Goal: Navigation & Orientation: Find specific page/section

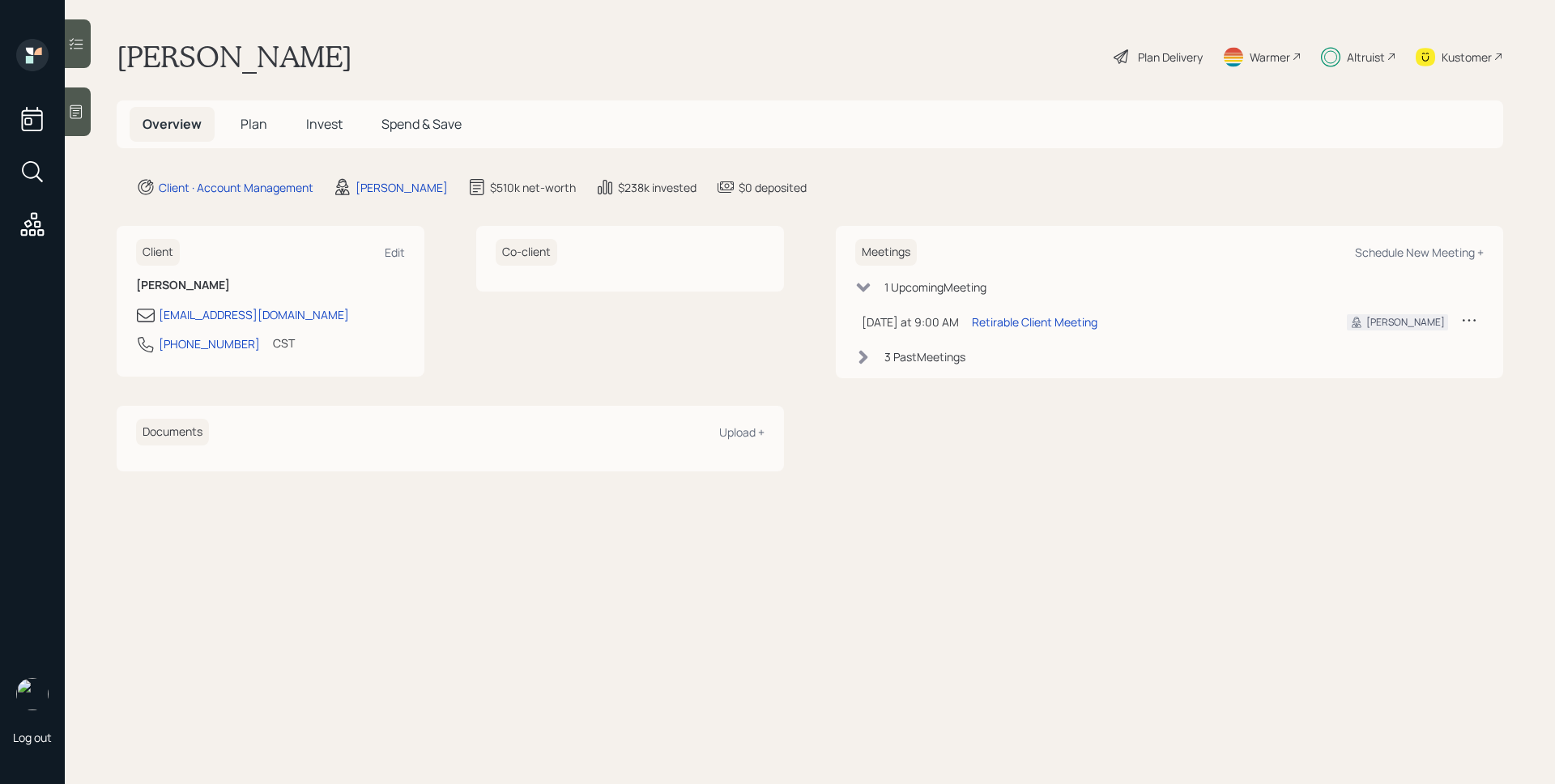
click at [1029, 196] on main "[PERSON_NAME] Plan Delivery Warmer Altruist Kustomer Overview Plan Invest Spend…" at bounding box center [810, 392] width 1490 height 784
click at [1378, 55] on div "Altruist" at bounding box center [1366, 57] width 38 height 17
click at [1352, 69] on div "Altruist" at bounding box center [1358, 56] width 75 height 35
click at [919, 94] on main "[PERSON_NAME] Plan Delivery Warmer Altruist Kustomer Overview Plan Invest Spend…" at bounding box center [810, 392] width 1490 height 784
click at [1124, 61] on icon at bounding box center [1121, 56] width 19 height 19
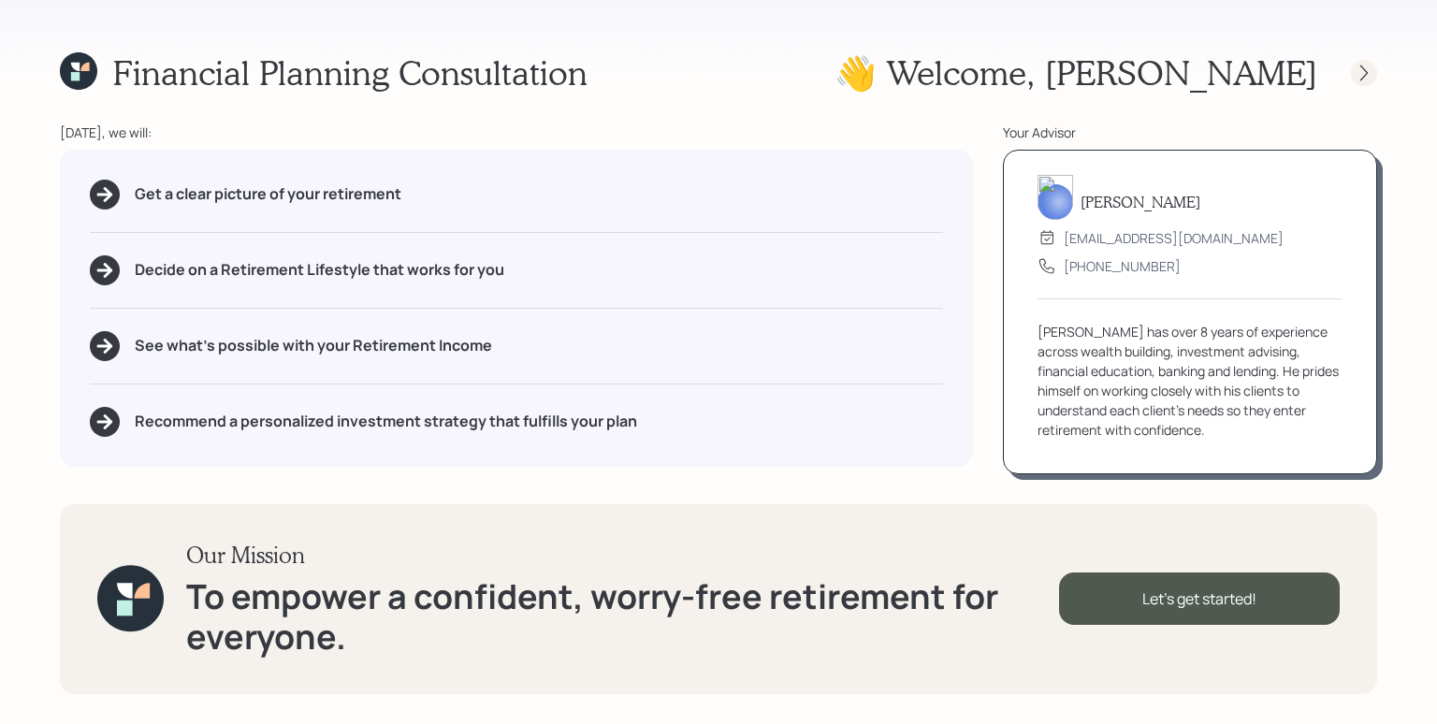
click at [1367, 68] on icon at bounding box center [1364, 73] width 19 height 19
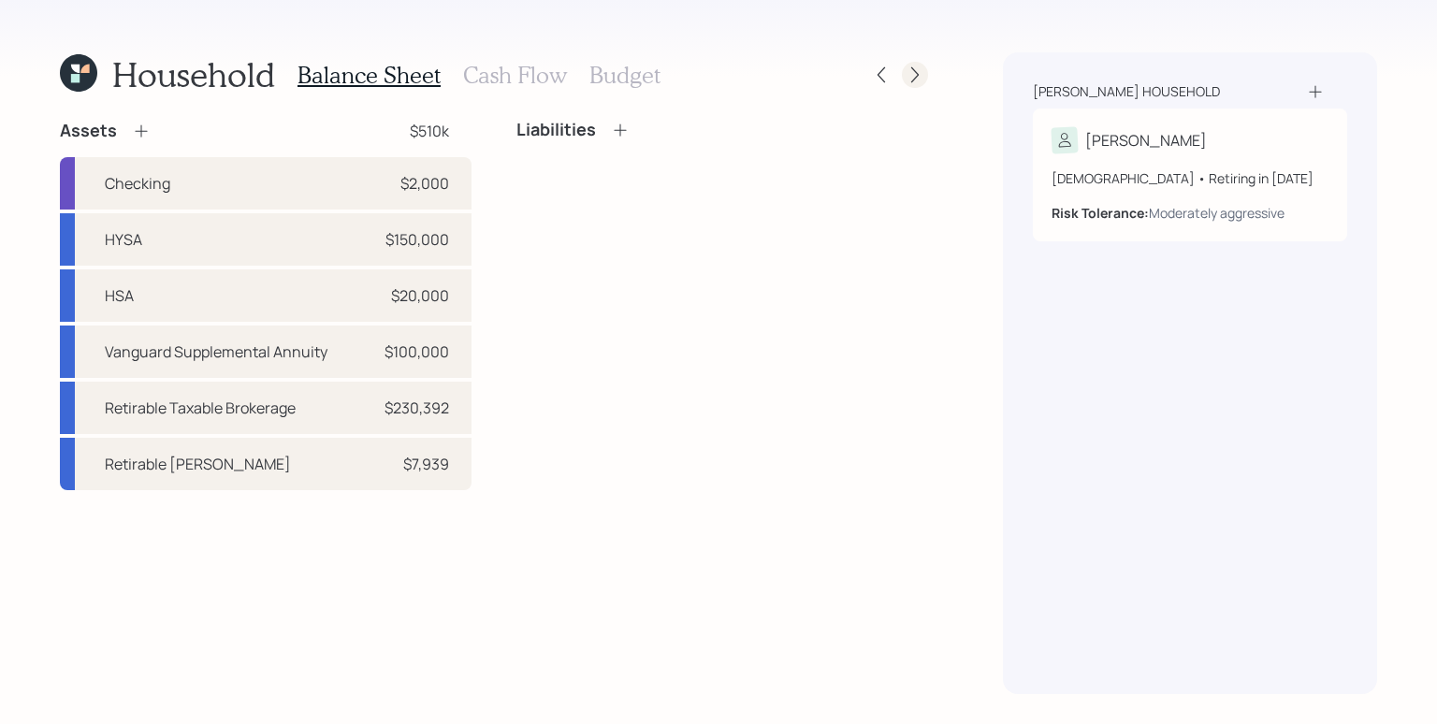
click at [912, 79] on icon at bounding box center [915, 74] width 19 height 19
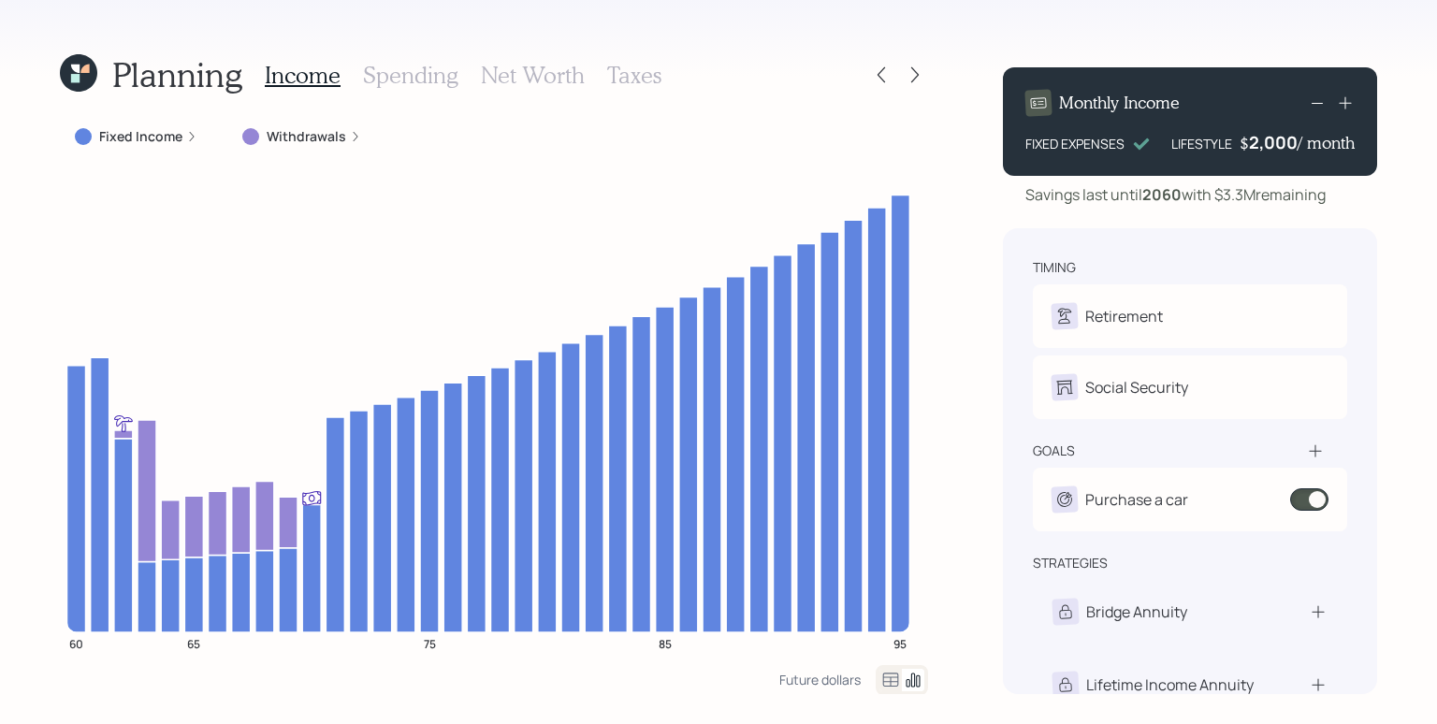
click at [181, 141] on div "Fixed Income" at bounding box center [136, 136] width 123 height 19
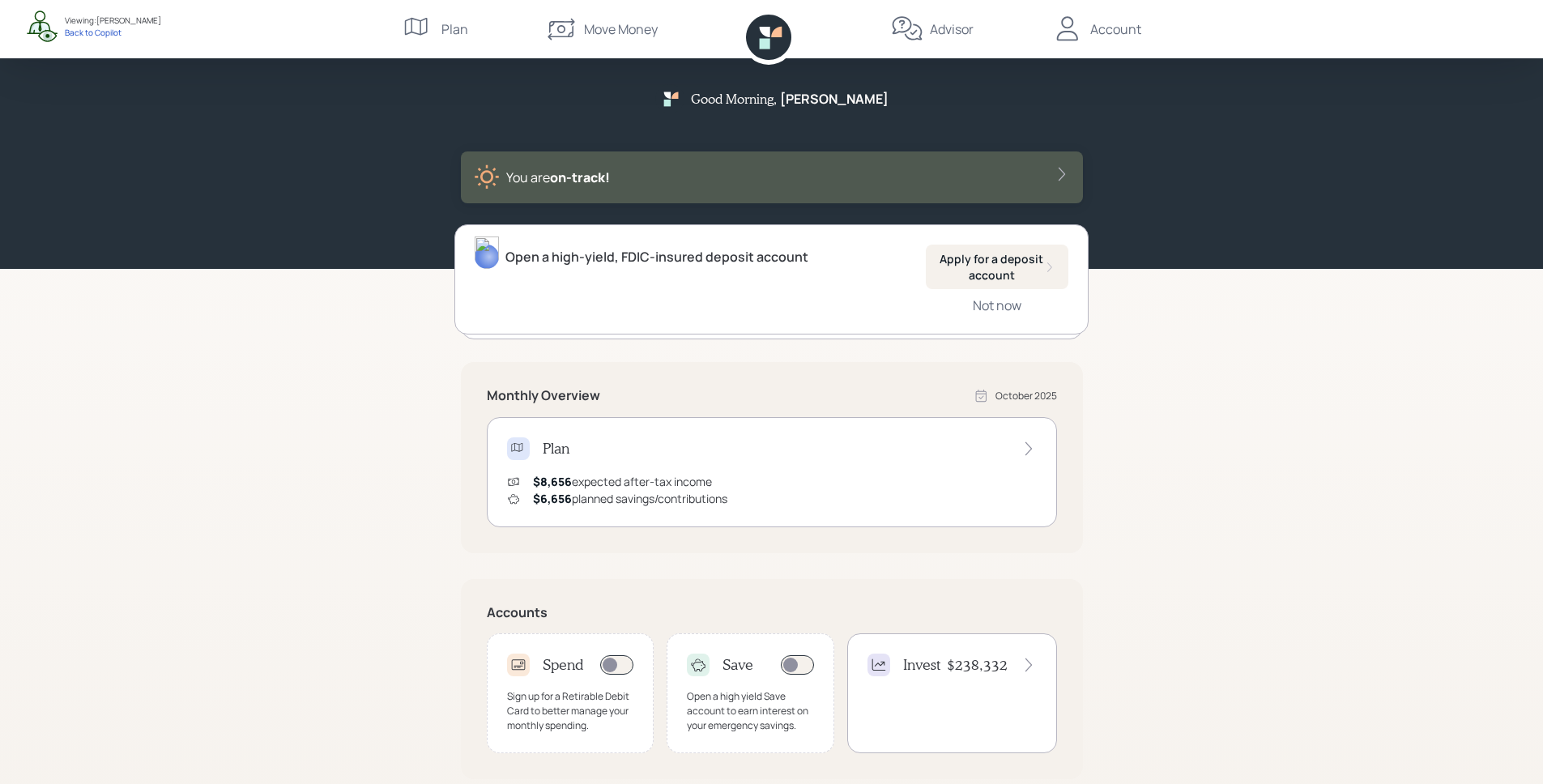
click at [1271, 388] on div "Good Morning , [PERSON_NAME] You are on‑track! Open a high-yield, FDIC-insured …" at bounding box center [772, 502] width 1543 height 1004
click at [1423, 221] on div "Good Morning , [PERSON_NAME] You are on‑track!" at bounding box center [772, 134] width 1543 height 269
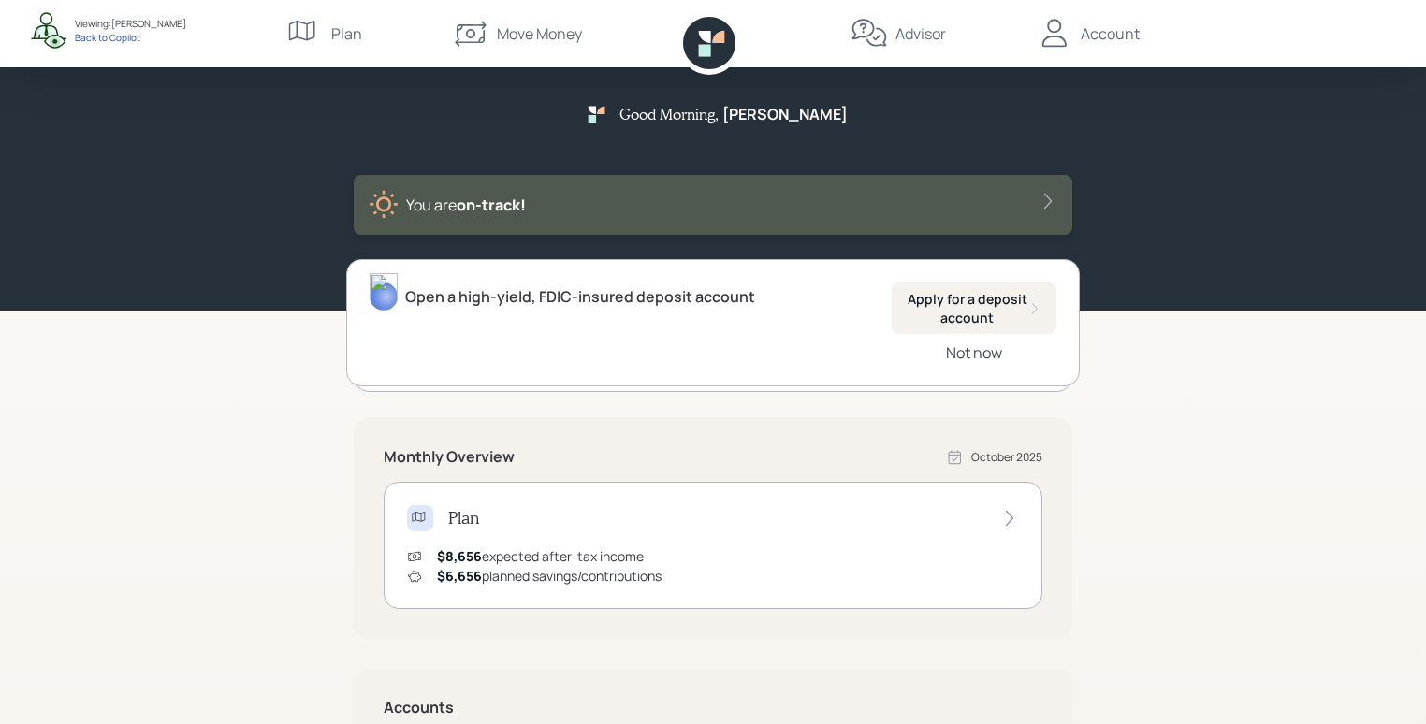
click at [982, 355] on div "Not now" at bounding box center [974, 352] width 56 height 21
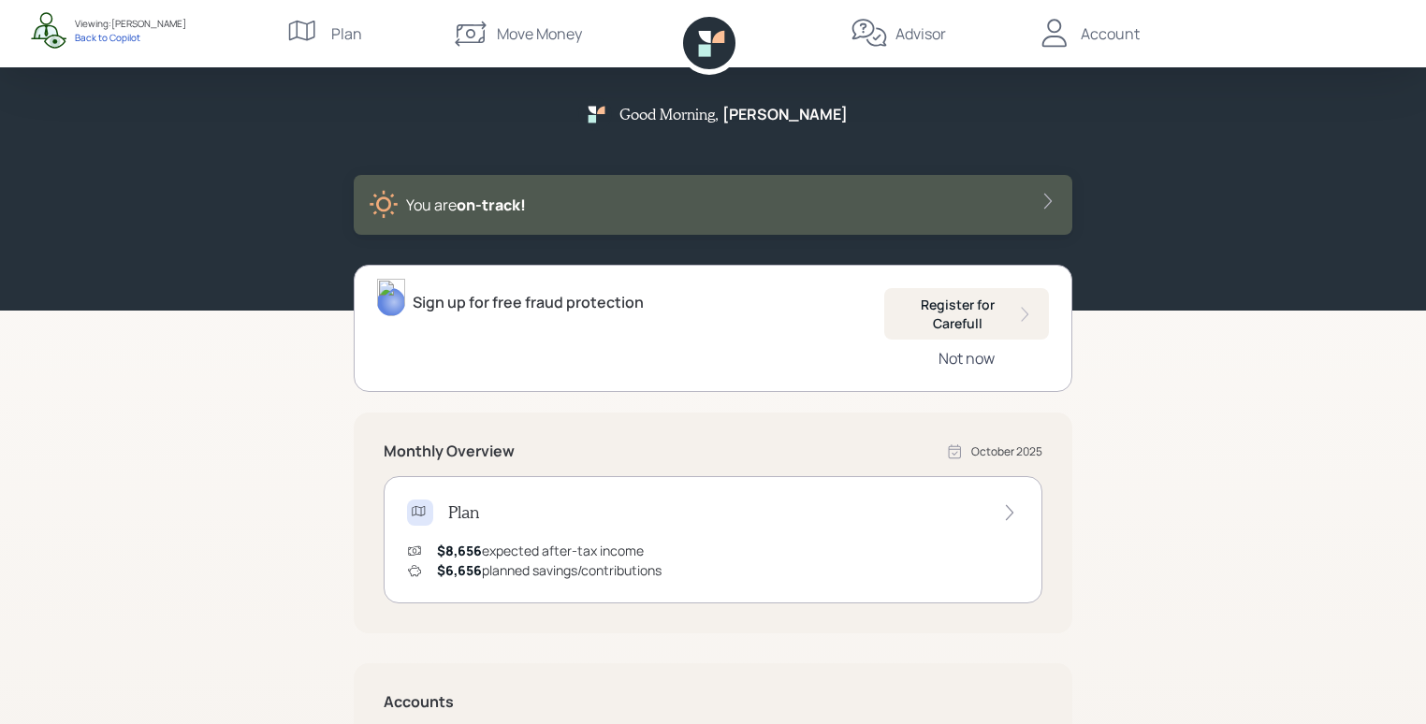
click at [966, 355] on div "Not now" at bounding box center [966, 358] width 56 height 21
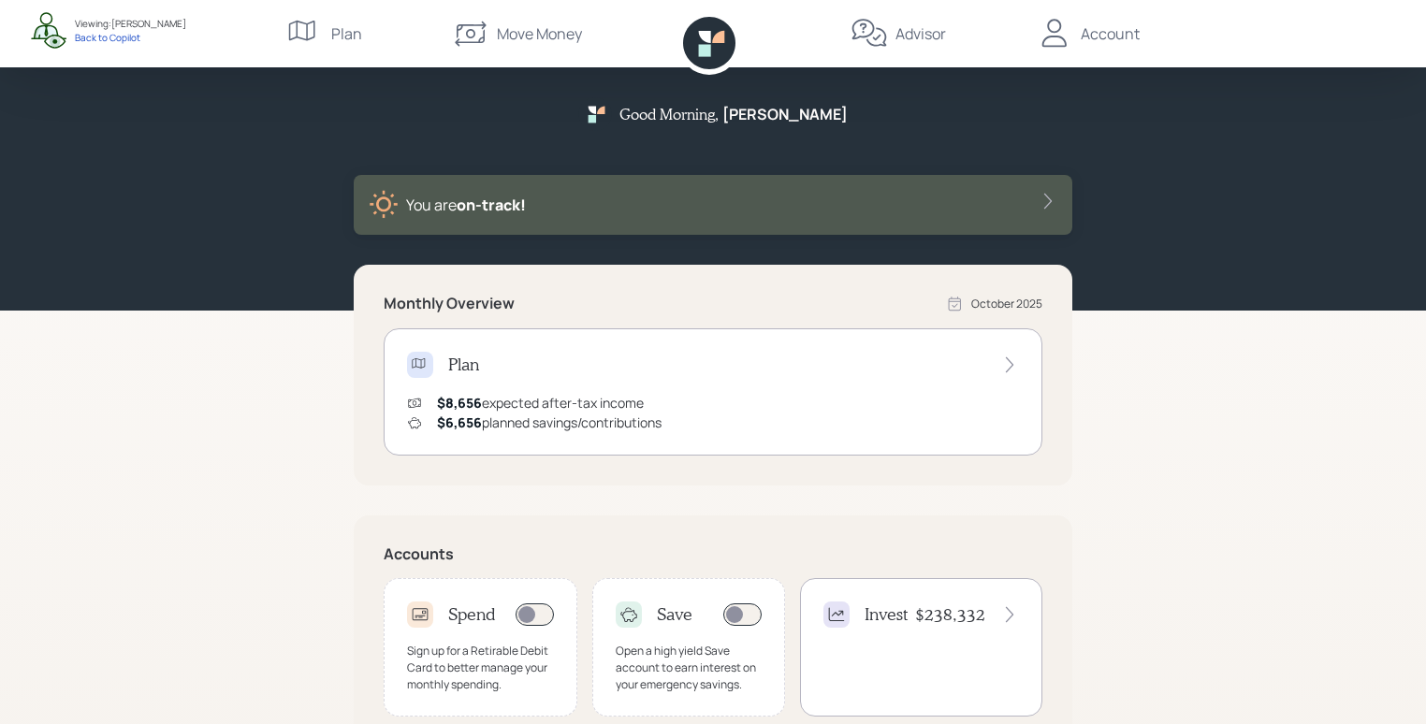
click at [864, 394] on div "$8,656 expected after-tax income $6,656 planned savings/contributions" at bounding box center [713, 412] width 612 height 39
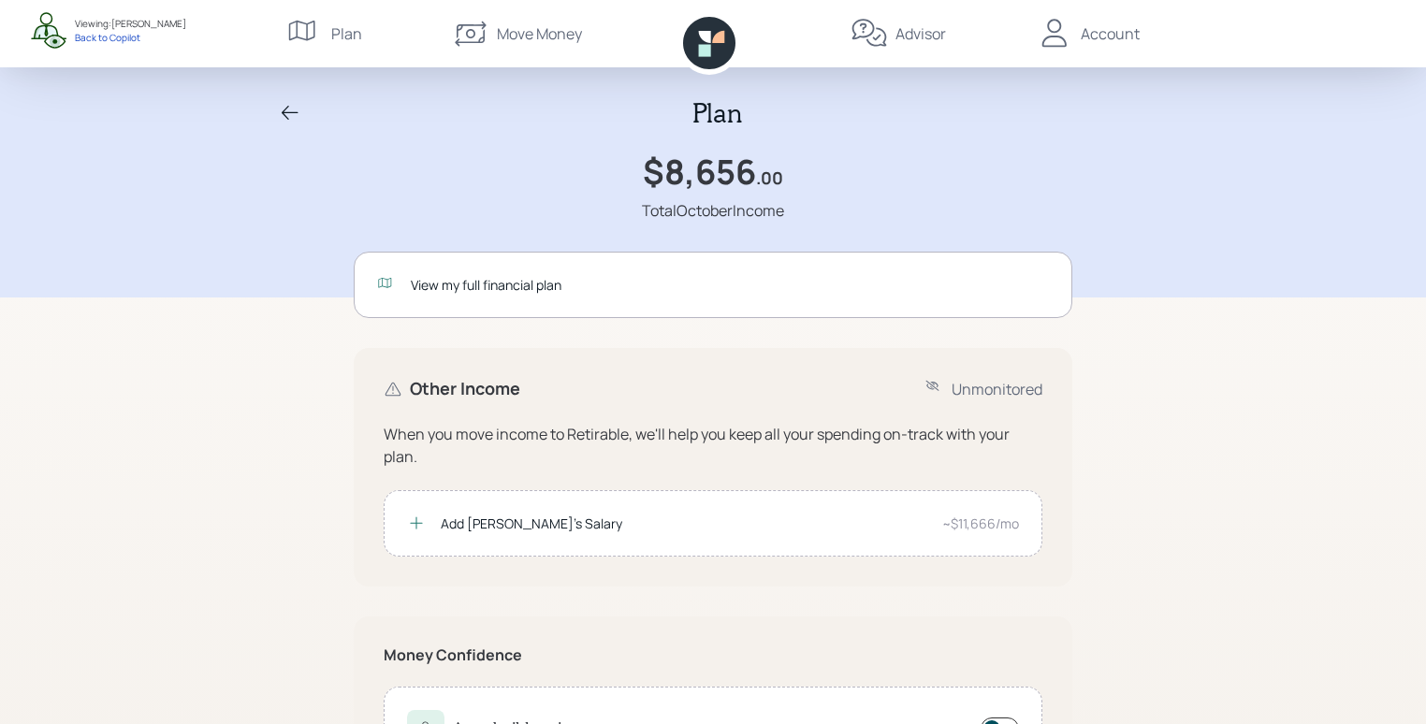
click at [725, 296] on div "View my full financial plan" at bounding box center [713, 285] width 718 height 66
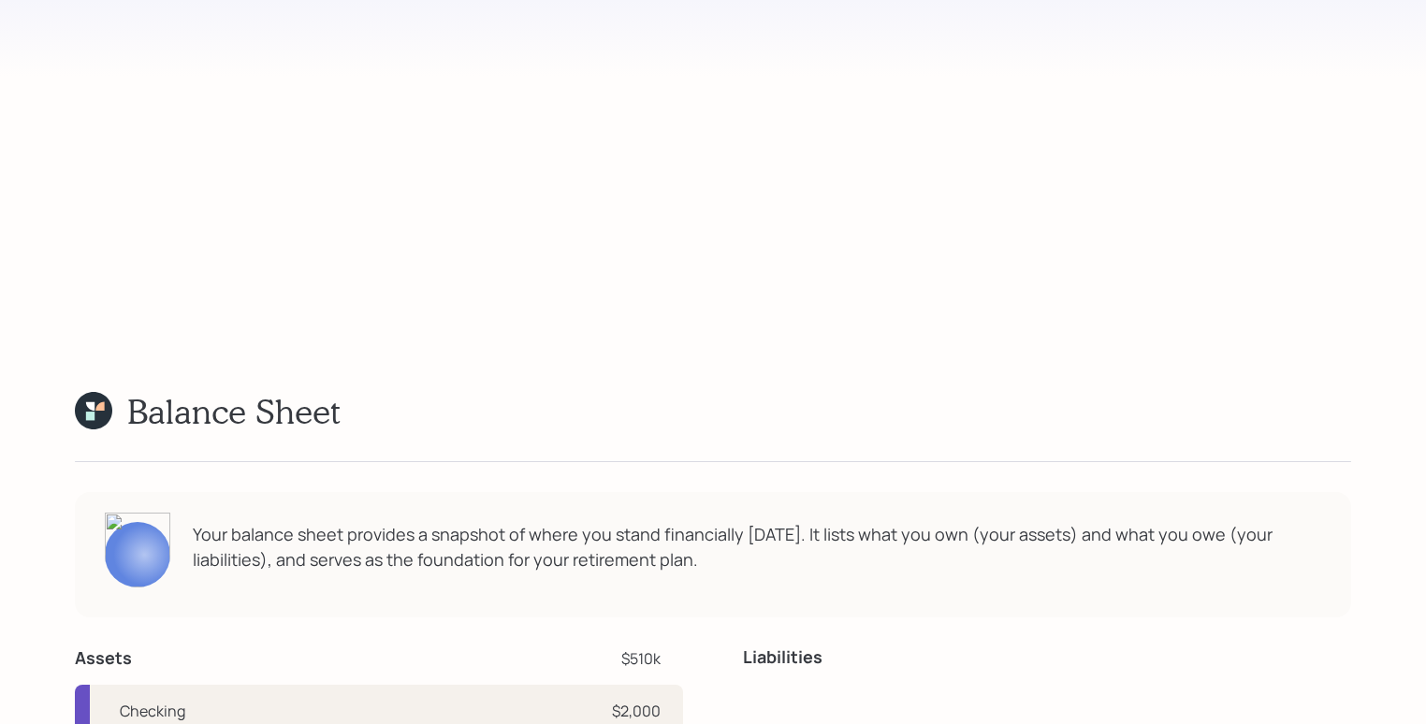
scroll to position [4854, 0]
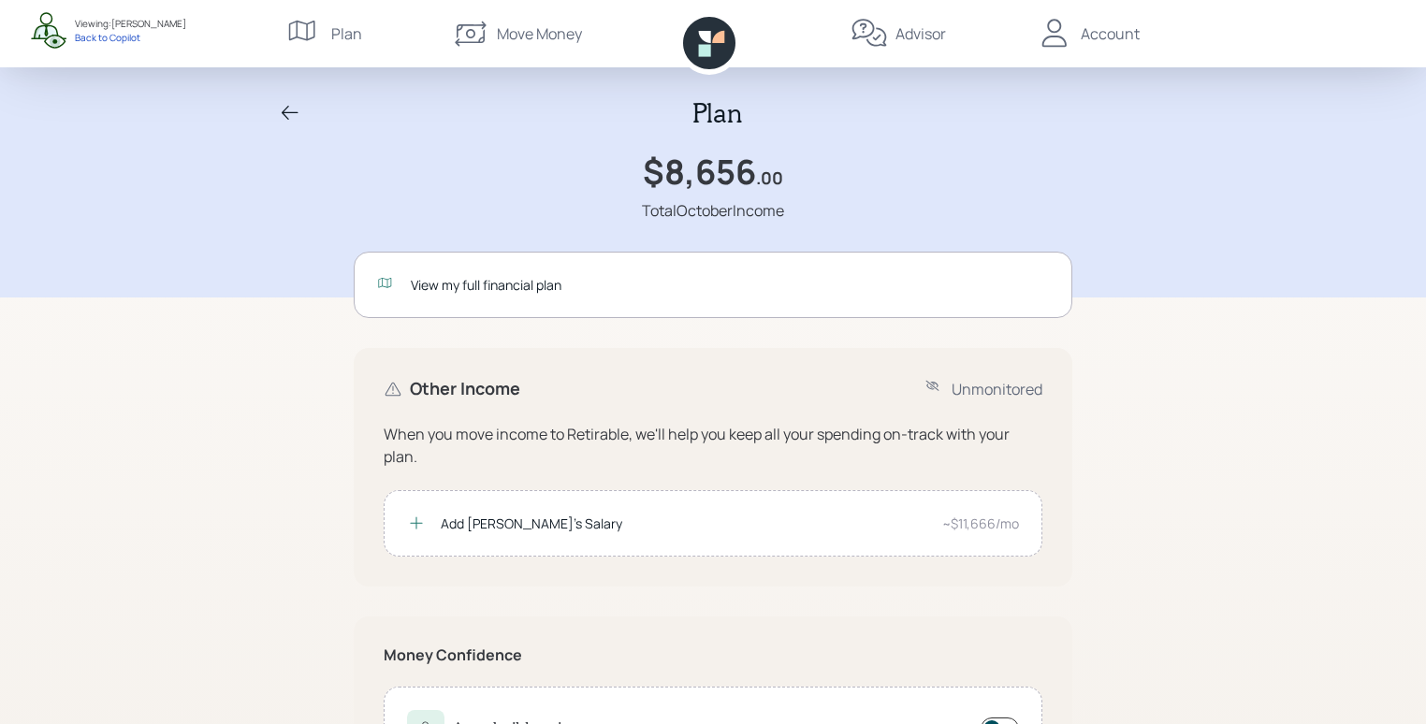
click at [285, 113] on icon at bounding box center [290, 113] width 22 height 22
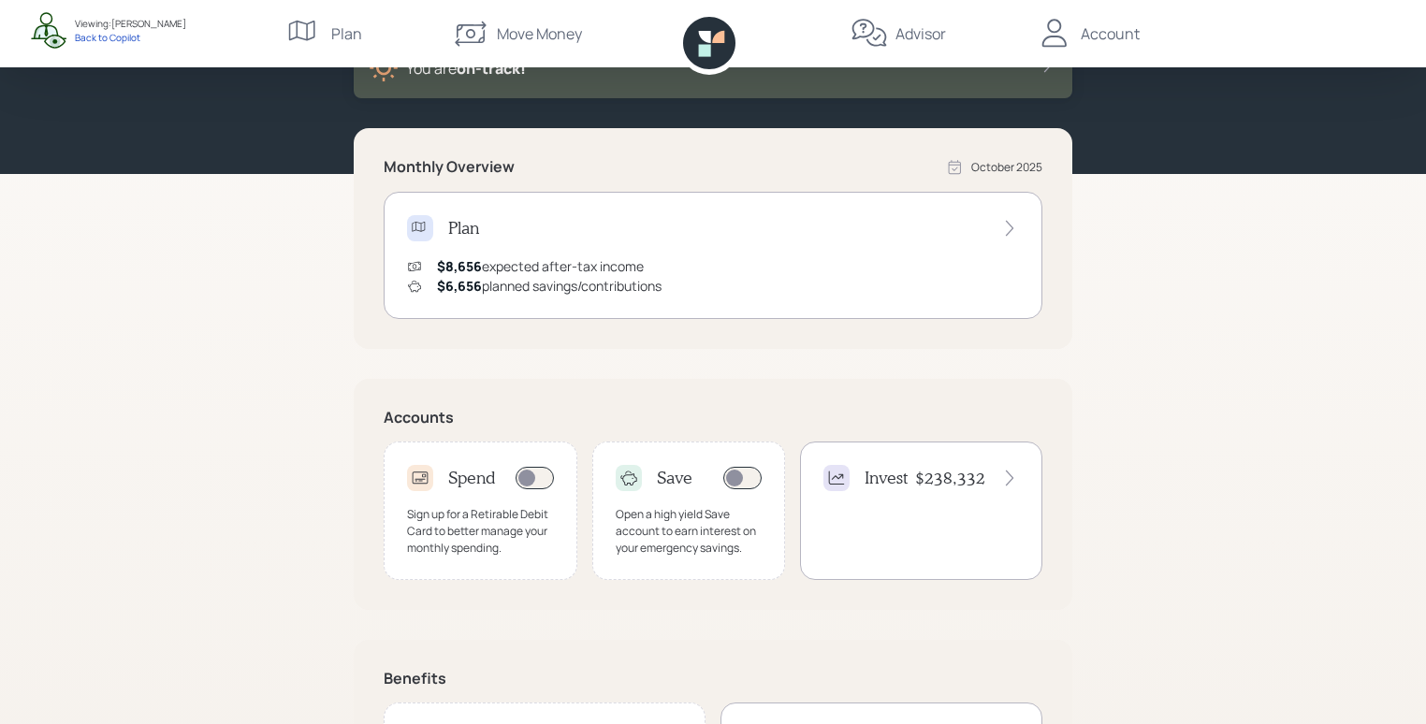
scroll to position [139, 0]
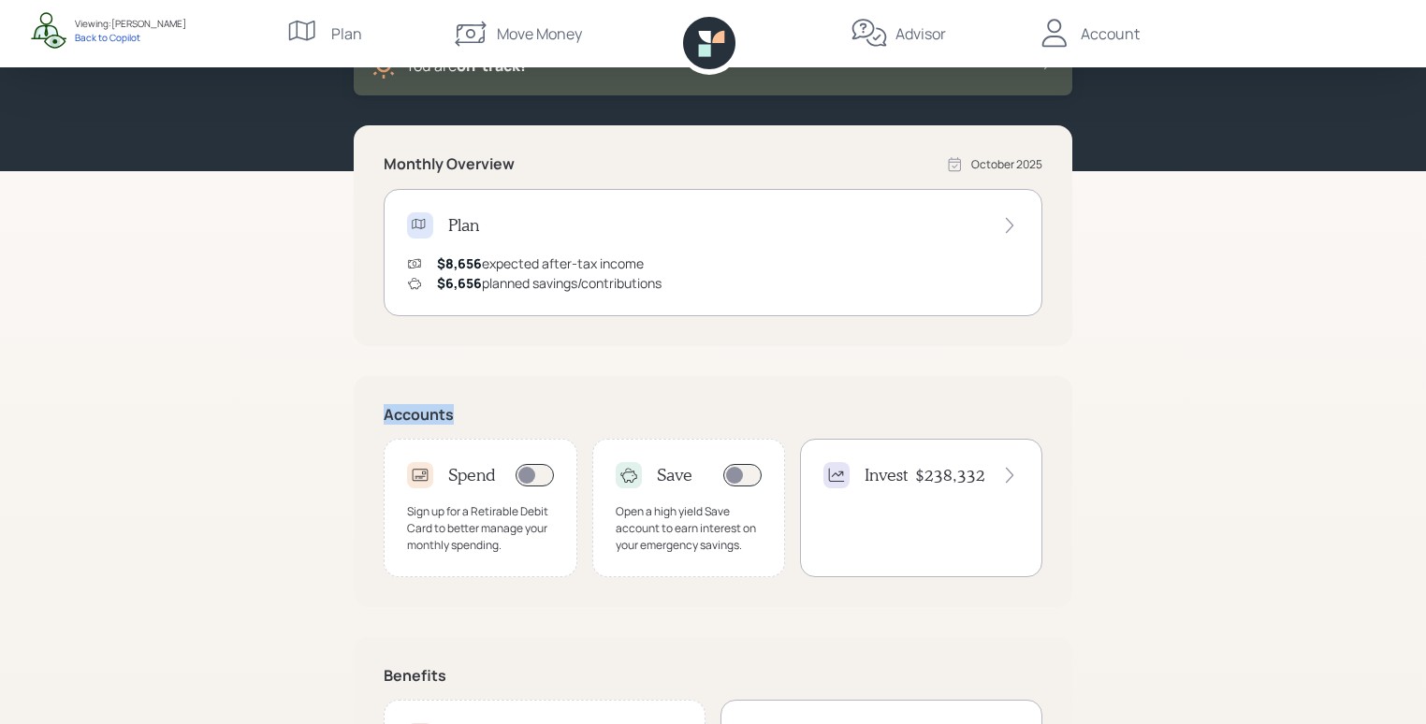
drag, startPoint x: 382, startPoint y: 415, endPoint x: 467, endPoint y: 407, distance: 85.5
click at [467, 407] on div "Accounts Spend Sign up for a Retirable Debit Card to better manage your monthly…" at bounding box center [713, 491] width 718 height 231
click at [468, 406] on h5 "Accounts" at bounding box center [713, 415] width 659 height 18
click at [486, 548] on div "Sign up for a Retirable Debit Card to better manage your monthly spending." at bounding box center [480, 528] width 147 height 51
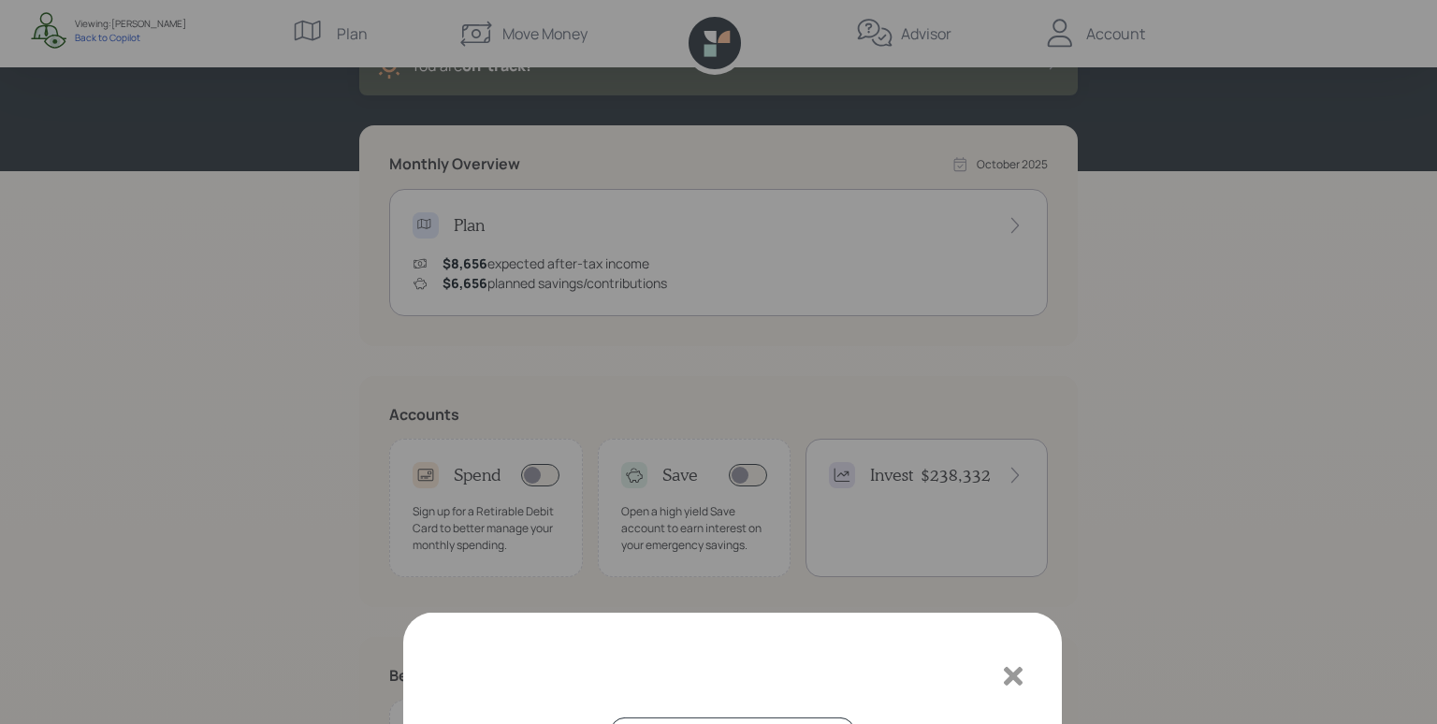
click at [1017, 130] on icon at bounding box center [1013, 135] width 19 height 19
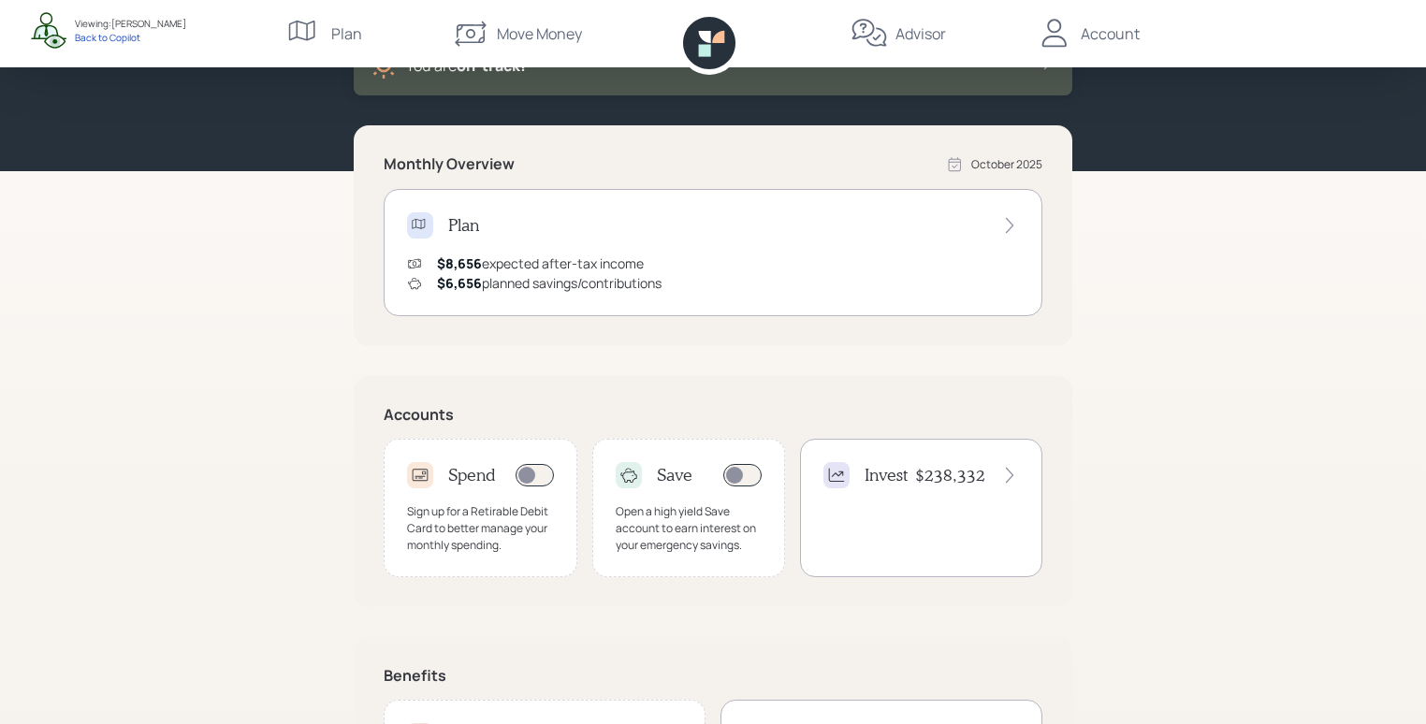
click at [976, 511] on div "Invest $238,332" at bounding box center [921, 508] width 242 height 138
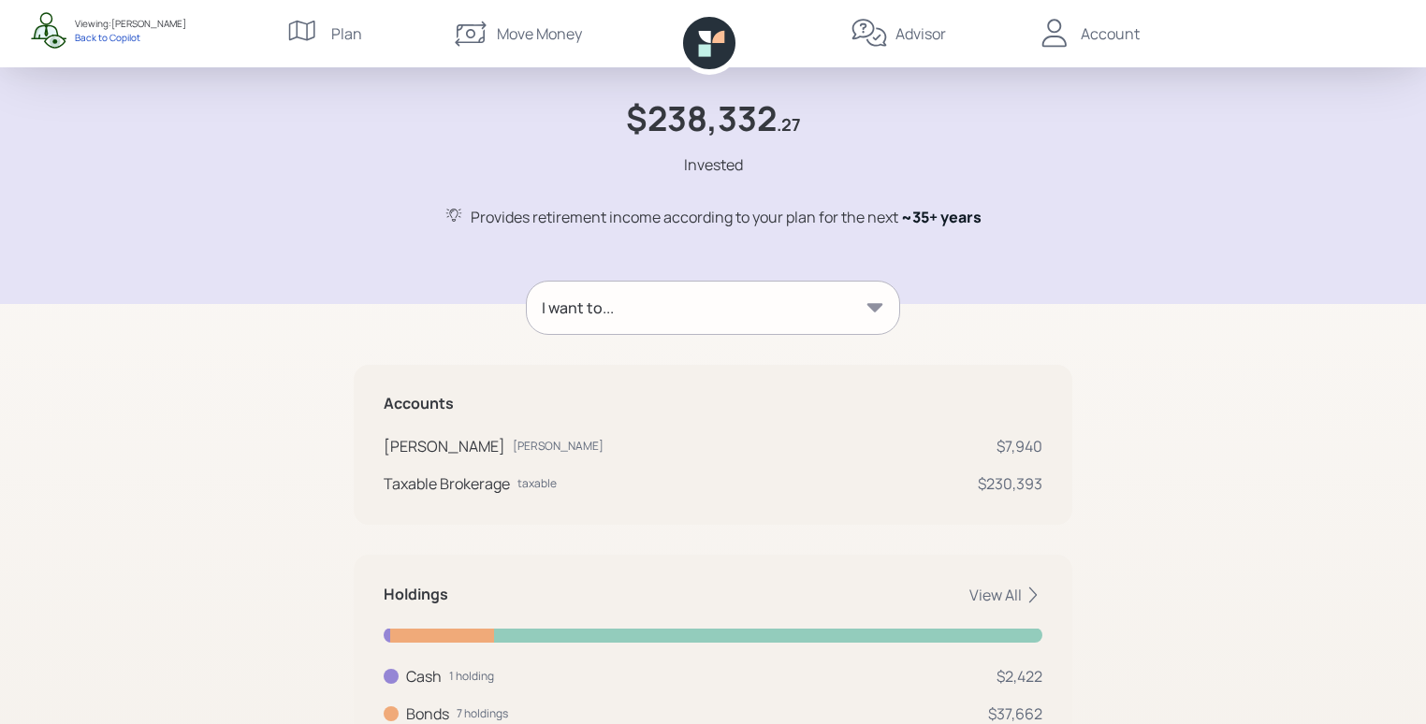
scroll to position [68, 0]
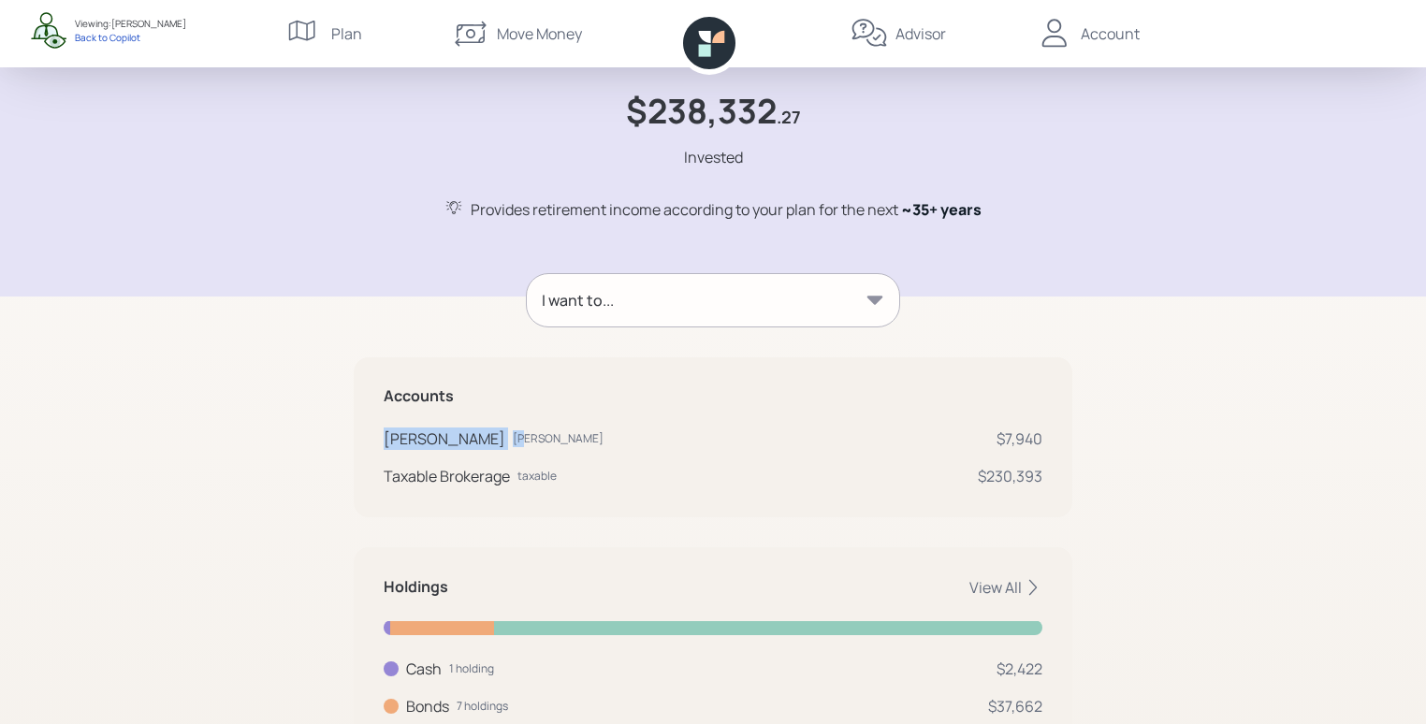
drag, startPoint x: 386, startPoint y: 441, endPoint x: 457, endPoint y: 442, distance: 71.1
click at [457, 442] on div "Roth IRA roth" at bounding box center [494, 439] width 220 height 22
click at [513, 442] on div "roth" at bounding box center [558, 438] width 91 height 17
drag, startPoint x: 382, startPoint y: 474, endPoint x: 543, endPoint y: 478, distance: 161.0
click at [543, 478] on div "Accounts Roth IRA roth $7,940 Taxable Brokerage taxable $230,393" at bounding box center [713, 437] width 718 height 160
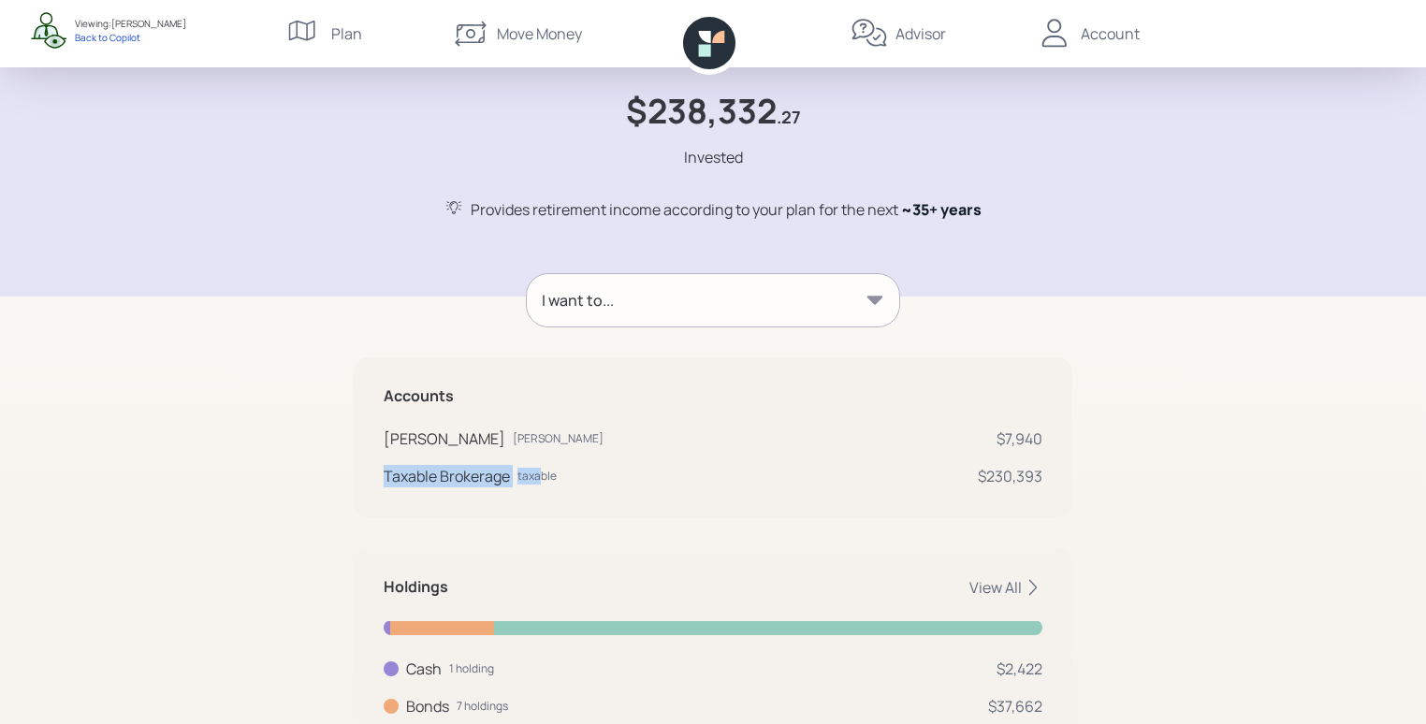
click at [543, 478] on div "taxable" at bounding box center [536, 476] width 39 height 17
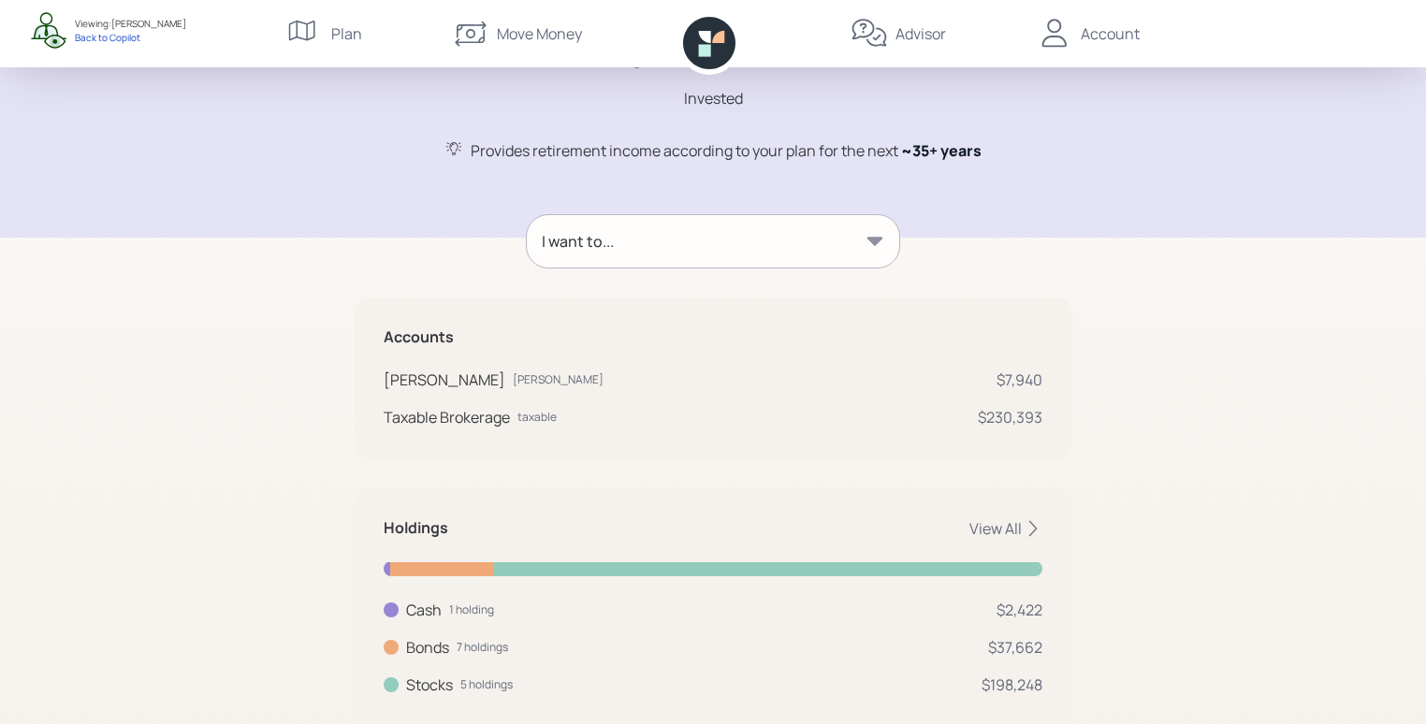
scroll to position [181, 0]
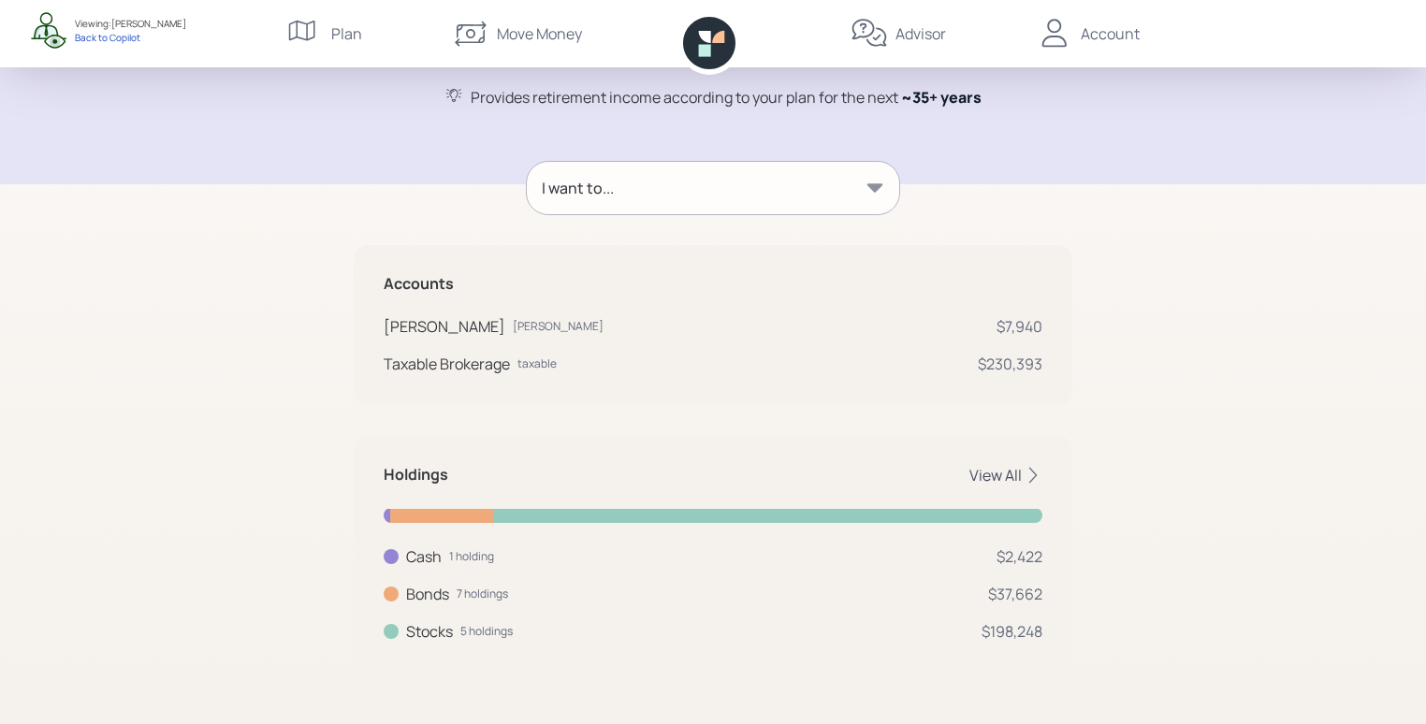
click at [1004, 476] on div "View All" at bounding box center [1005, 475] width 73 height 21
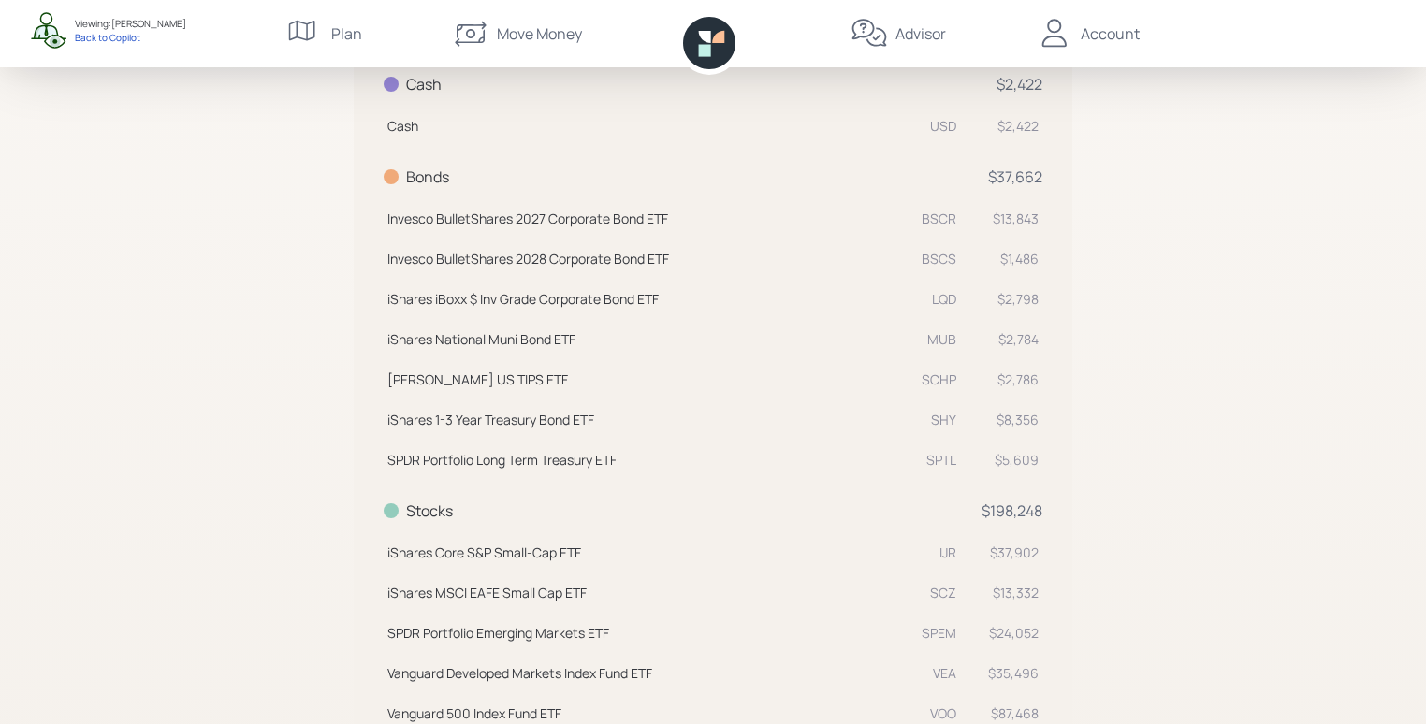
scroll to position [673, 0]
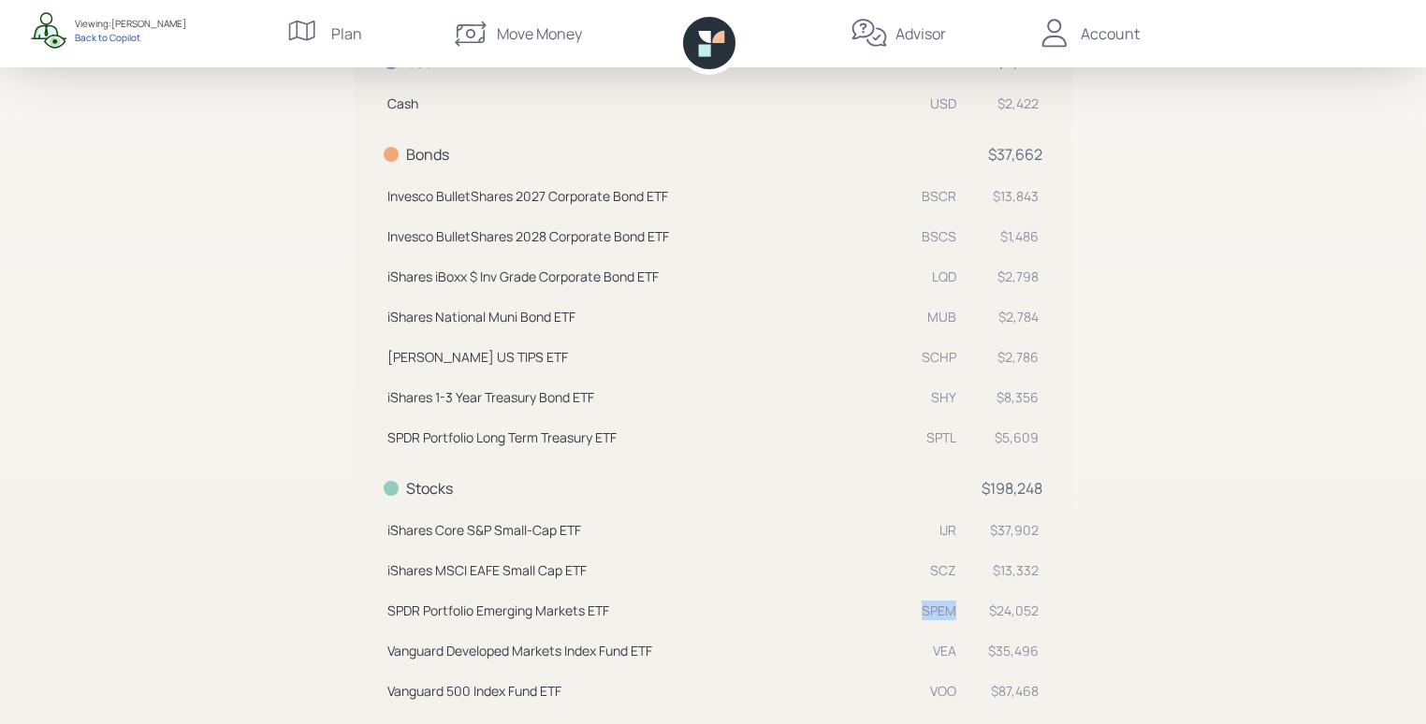
drag, startPoint x: 920, startPoint y: 612, endPoint x: 951, endPoint y: 612, distance: 31.8
click at [951, 612] on div "SPEM" at bounding box center [936, 611] width 39 height 20
click at [998, 629] on td "$35,496" at bounding box center [1001, 648] width 82 height 40
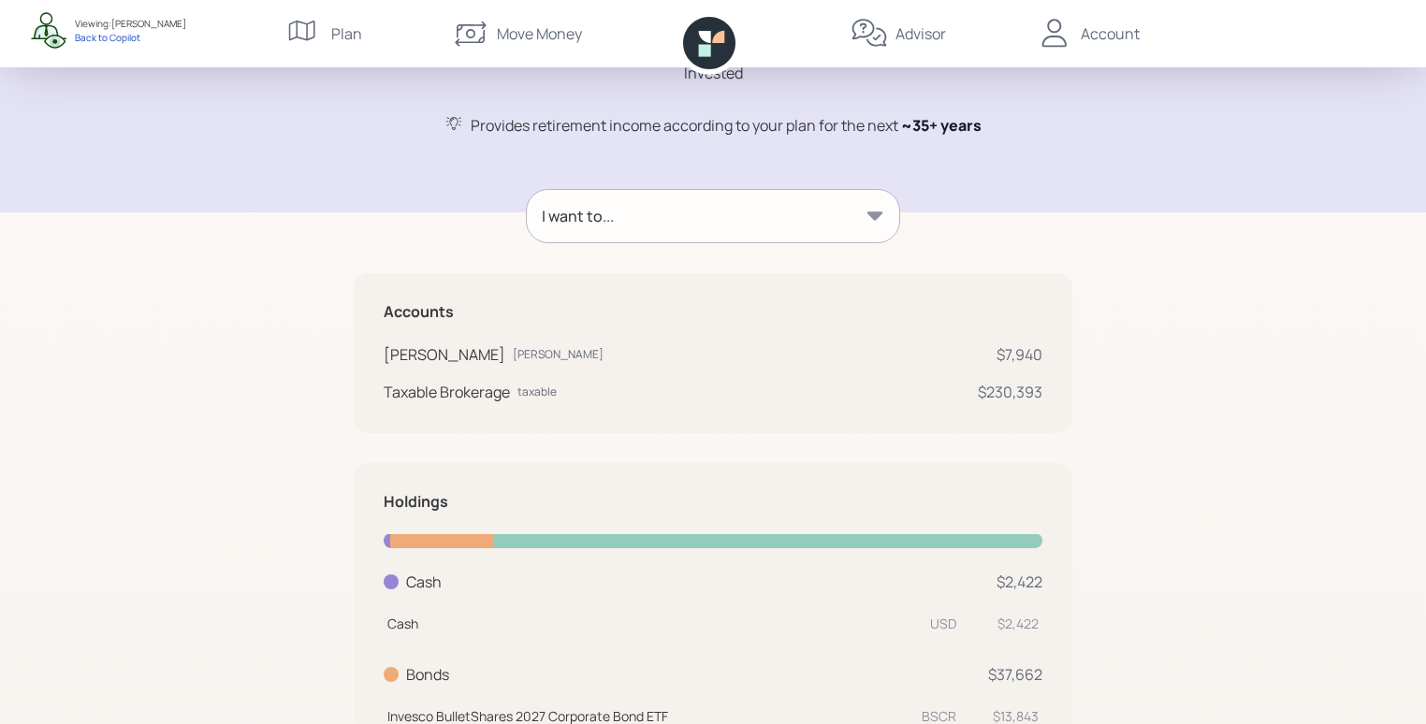
scroll to position [0, 0]
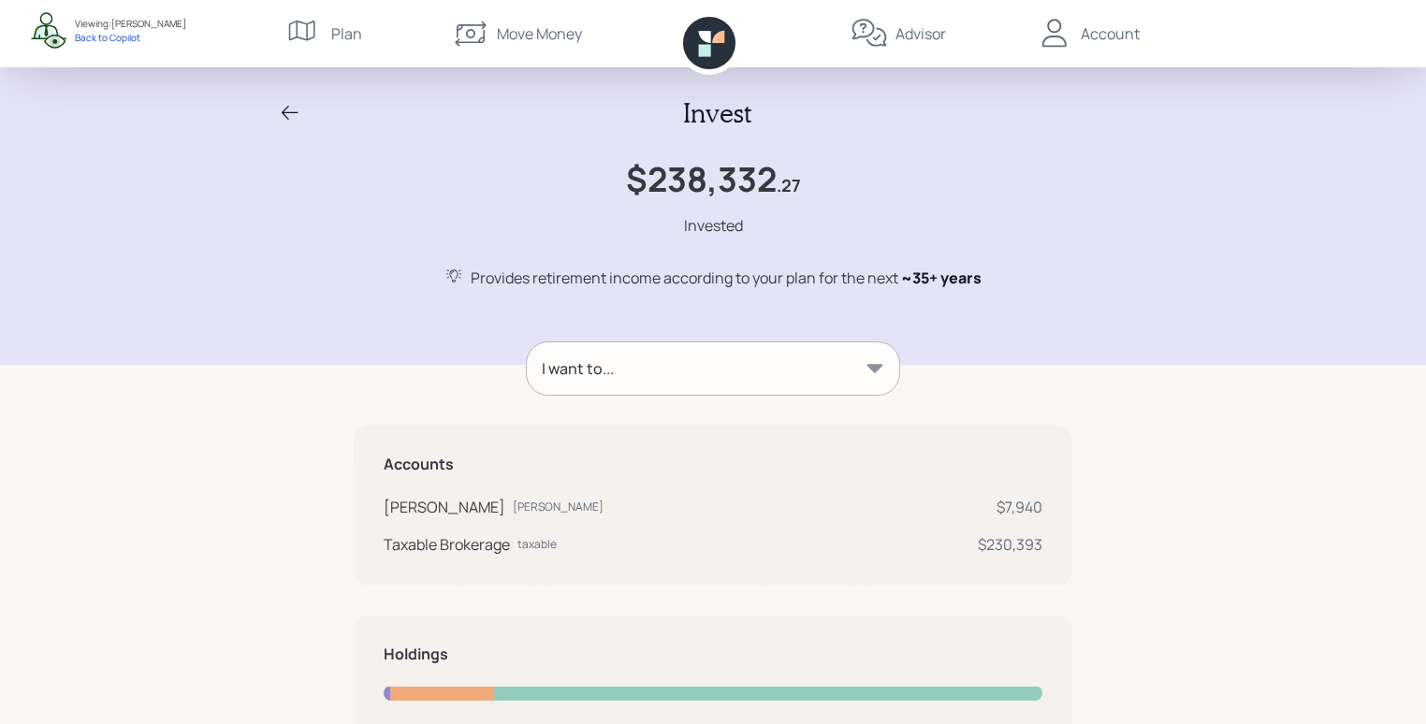
click at [617, 371] on div "I want to..." at bounding box center [713, 368] width 372 height 52
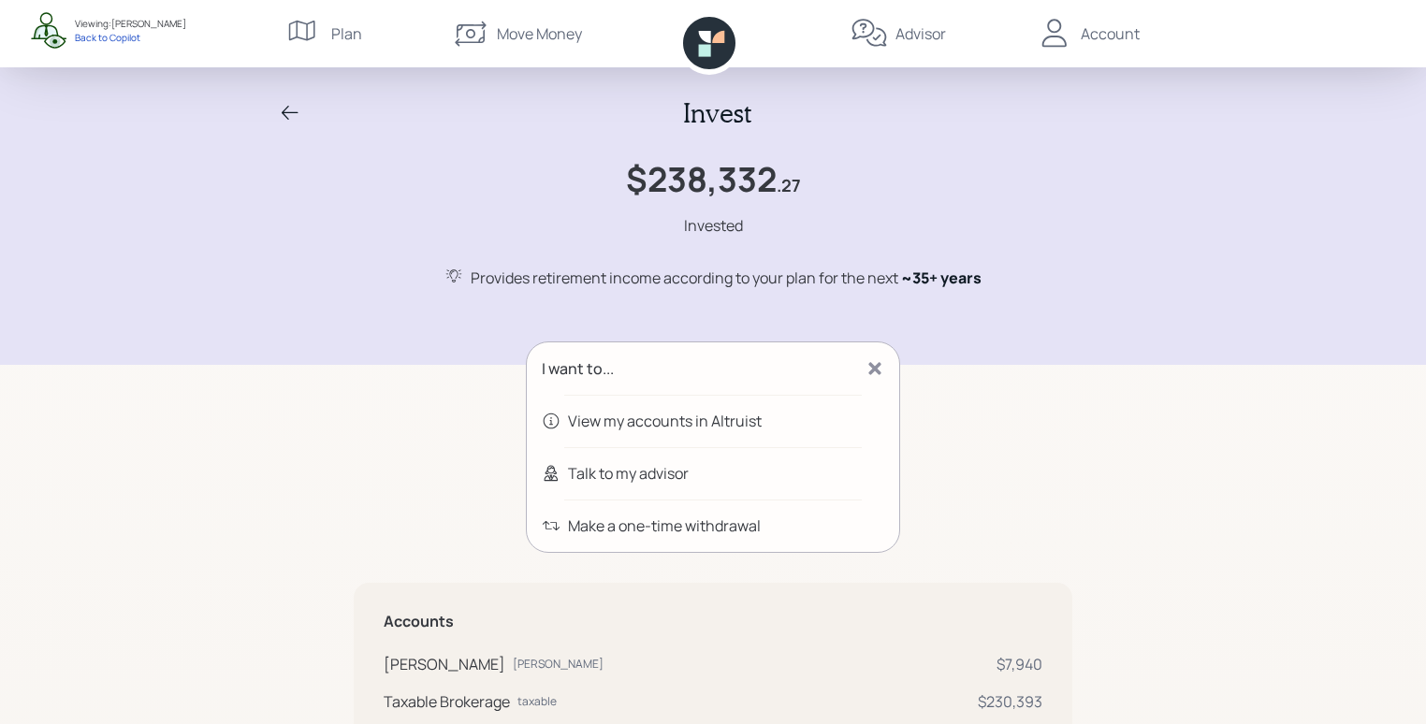
click at [629, 477] on div "Talk to my advisor" at bounding box center [628, 473] width 121 height 22
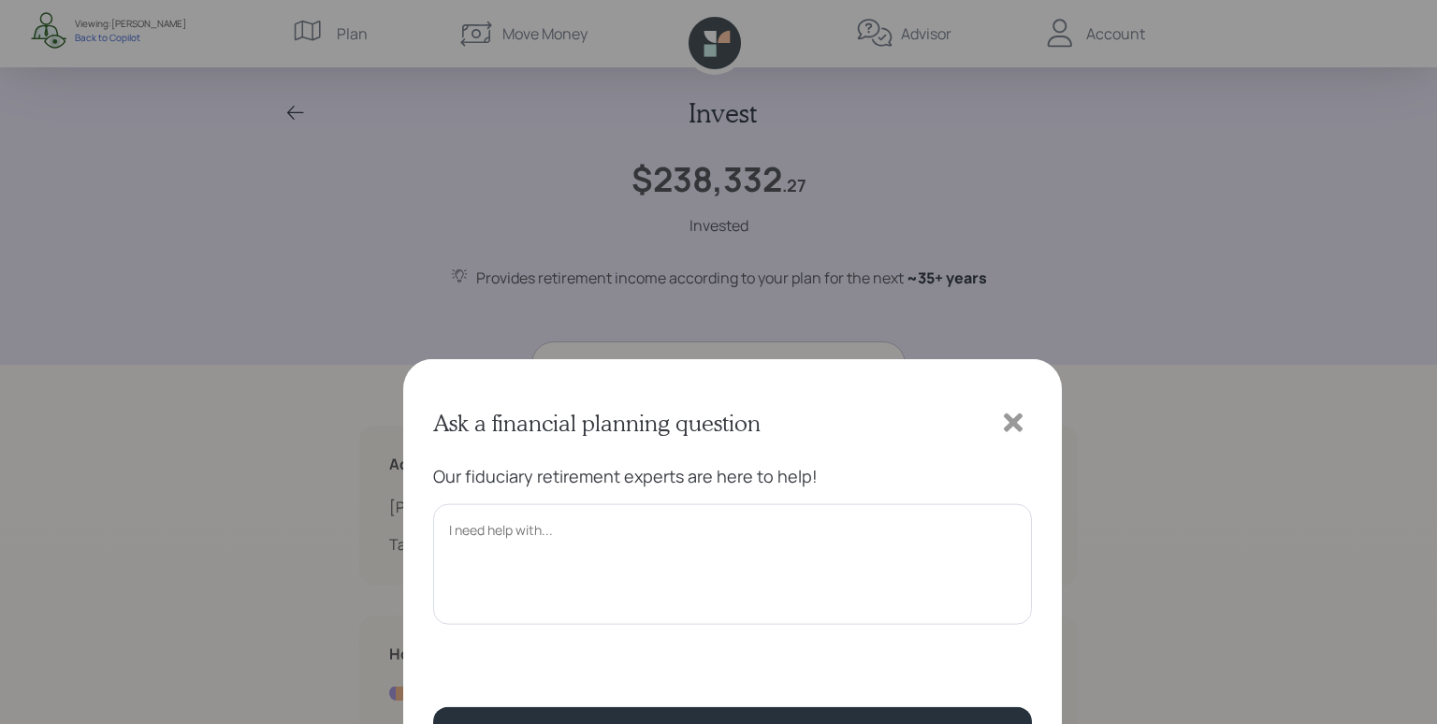
click at [1020, 130] on icon at bounding box center [1013, 135] width 19 height 19
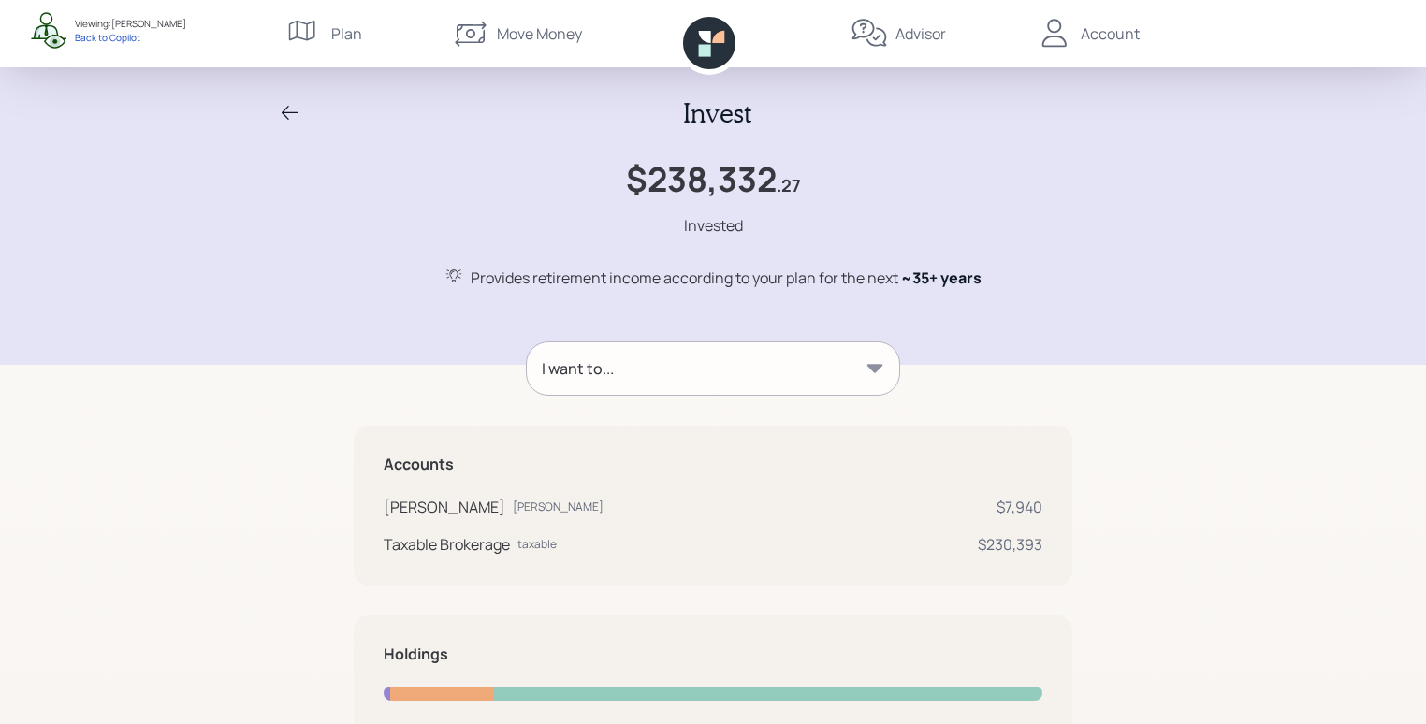
click at [759, 360] on div "I want to..." at bounding box center [713, 368] width 372 height 52
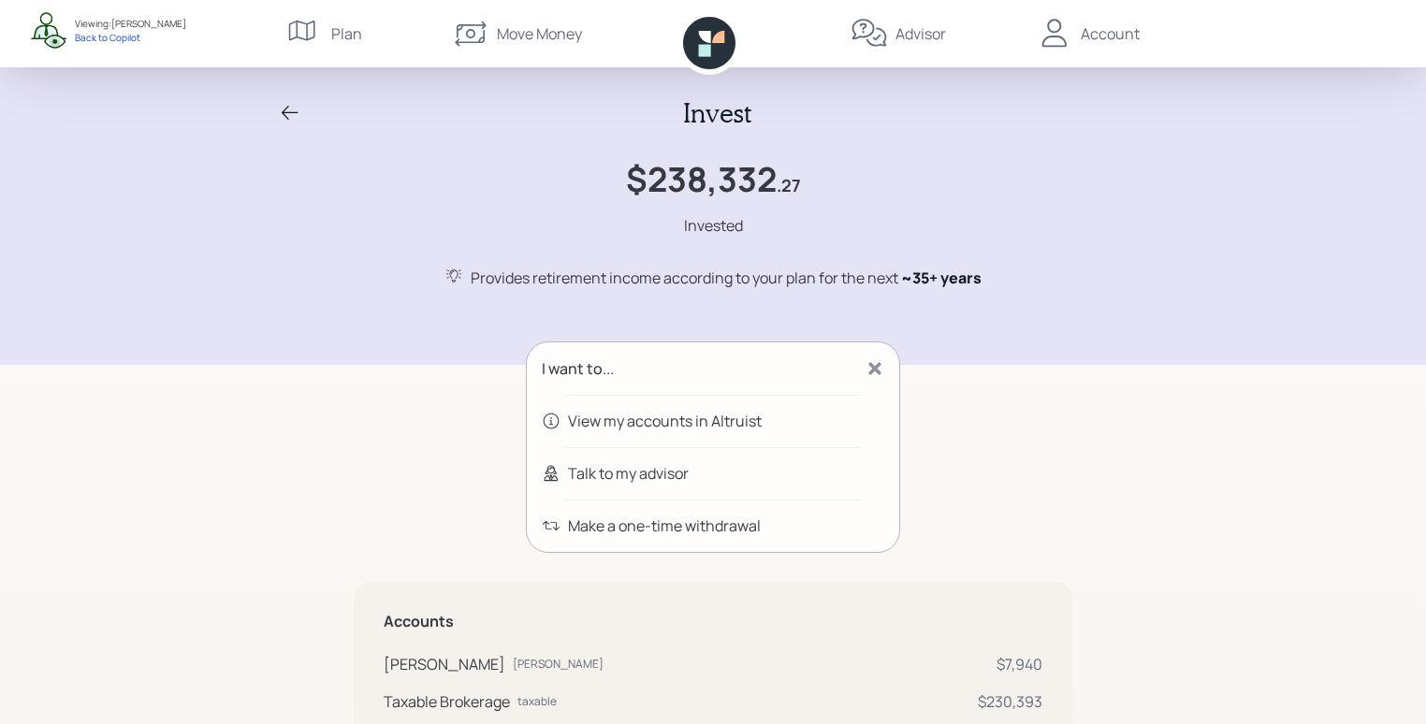
click at [288, 109] on icon at bounding box center [290, 113] width 22 height 22
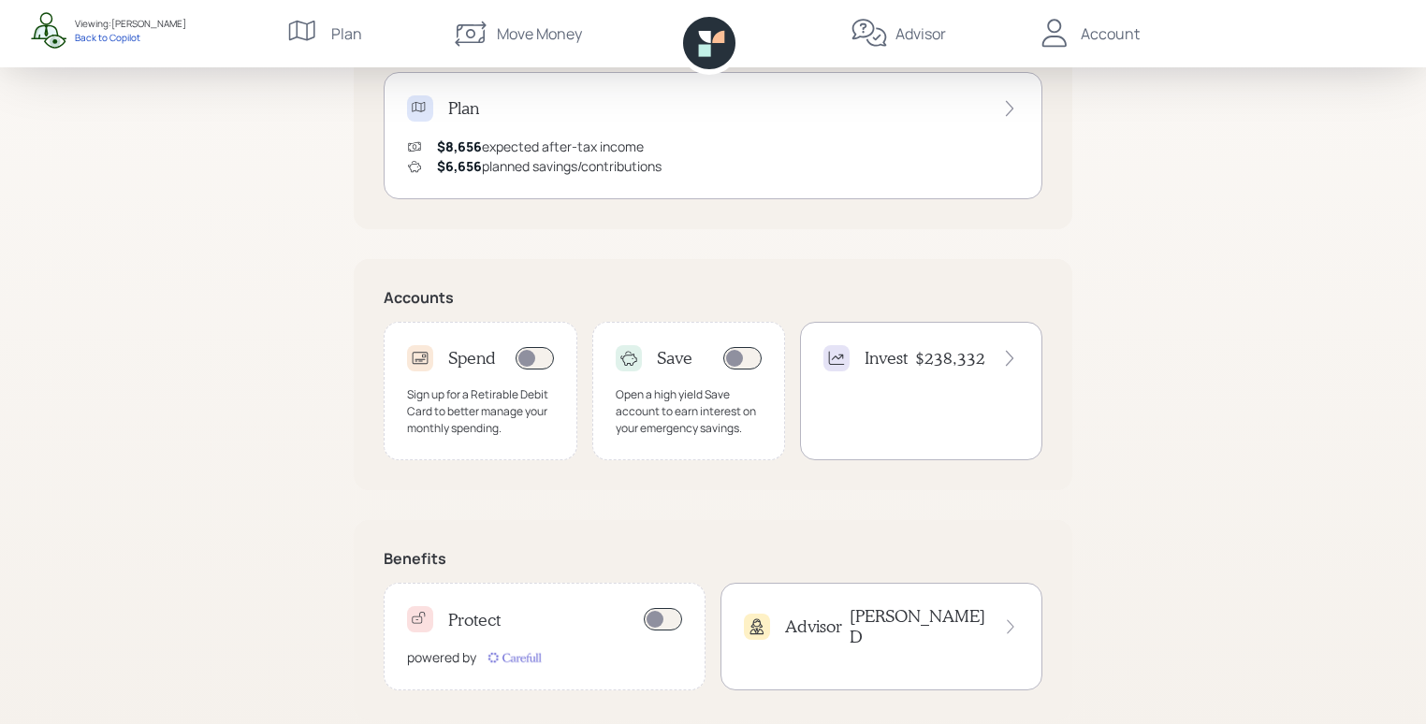
scroll to position [281, 0]
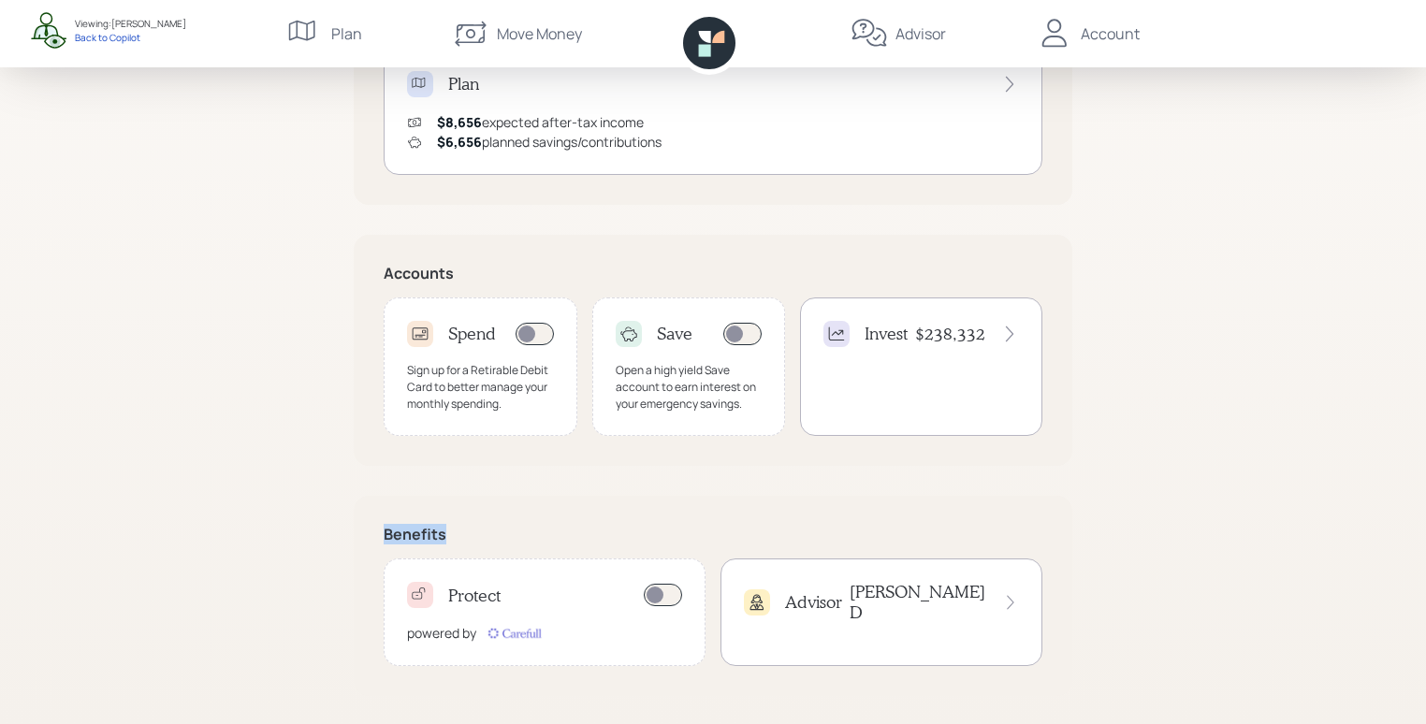
drag, startPoint x: 372, startPoint y: 531, endPoint x: 466, endPoint y: 541, distance: 94.0
click at [466, 541] on div "Benefits Protect powered by Advisor James D" at bounding box center [713, 596] width 718 height 200
click at [467, 541] on h5 "Benefits" at bounding box center [713, 535] width 659 height 18
click at [463, 623] on div "powered by" at bounding box center [441, 633] width 69 height 20
click at [872, 620] on div "Advisor James D" at bounding box center [881, 613] width 322 height 108
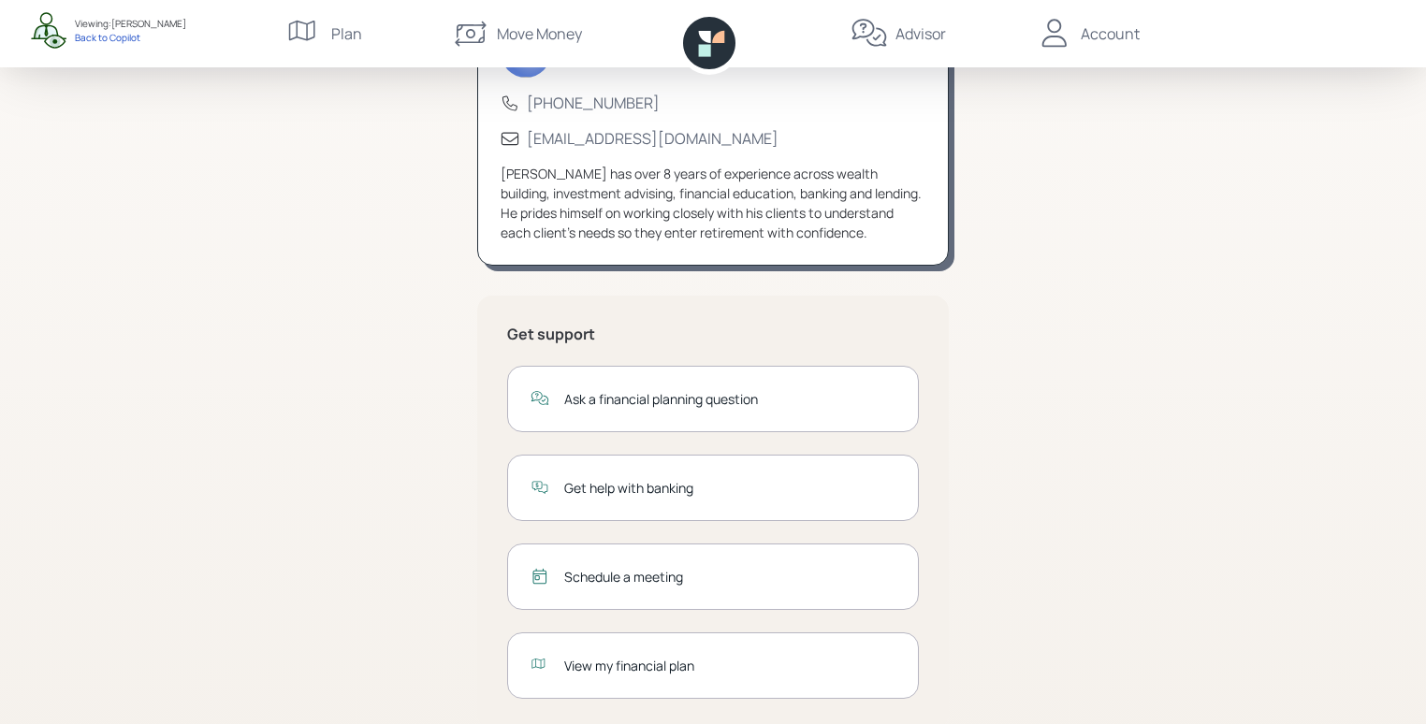
scroll to position [55, 0]
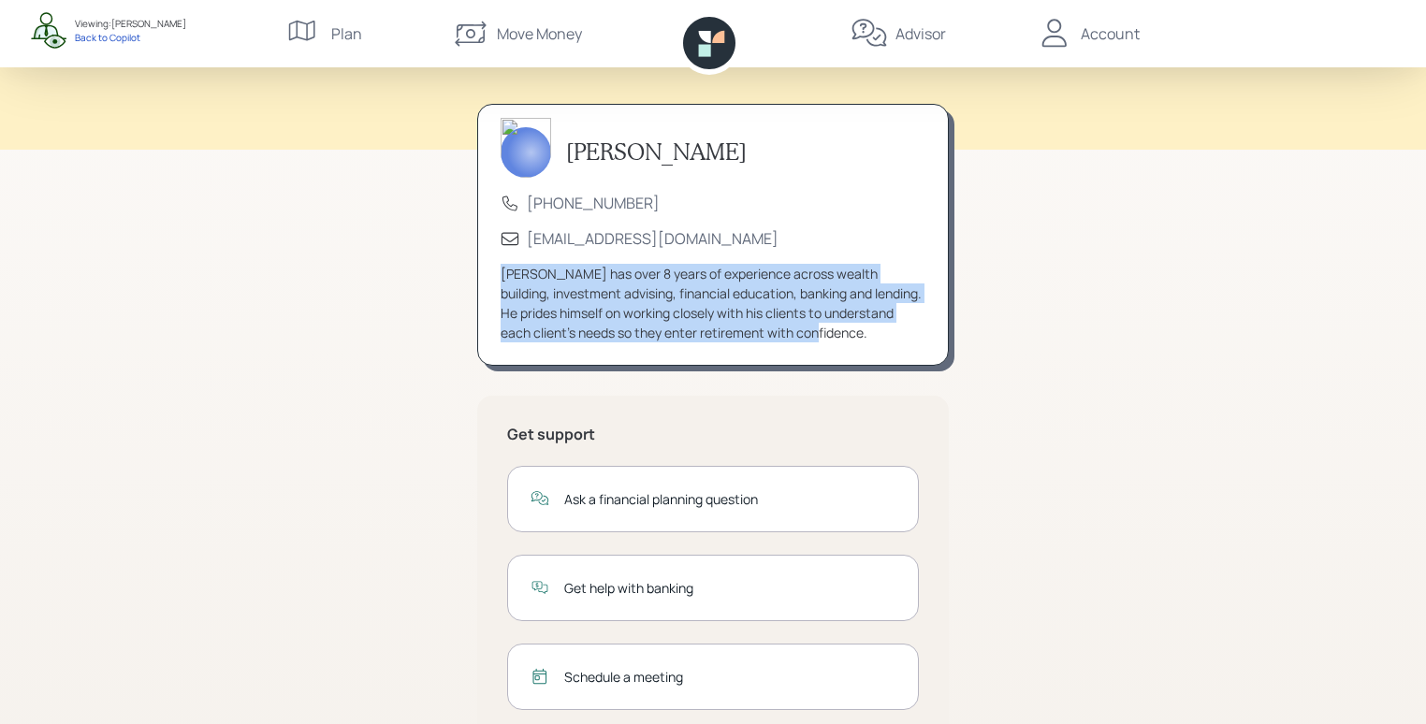
drag, startPoint x: 496, startPoint y: 271, endPoint x: 906, endPoint y: 339, distance: 415.3
click at [906, 339] on div "James DiStasi (833) 222-1807 advisor@retirable.com James has over 8 years of ex…" at bounding box center [712, 235] width 471 height 262
drag, startPoint x: 887, startPoint y: 322, endPoint x: 876, endPoint y: 350, distance: 30.2
click at [886, 325] on div "[PERSON_NAME] has over 8 years of experience across wealth building, investment…" at bounding box center [712, 303] width 425 height 79
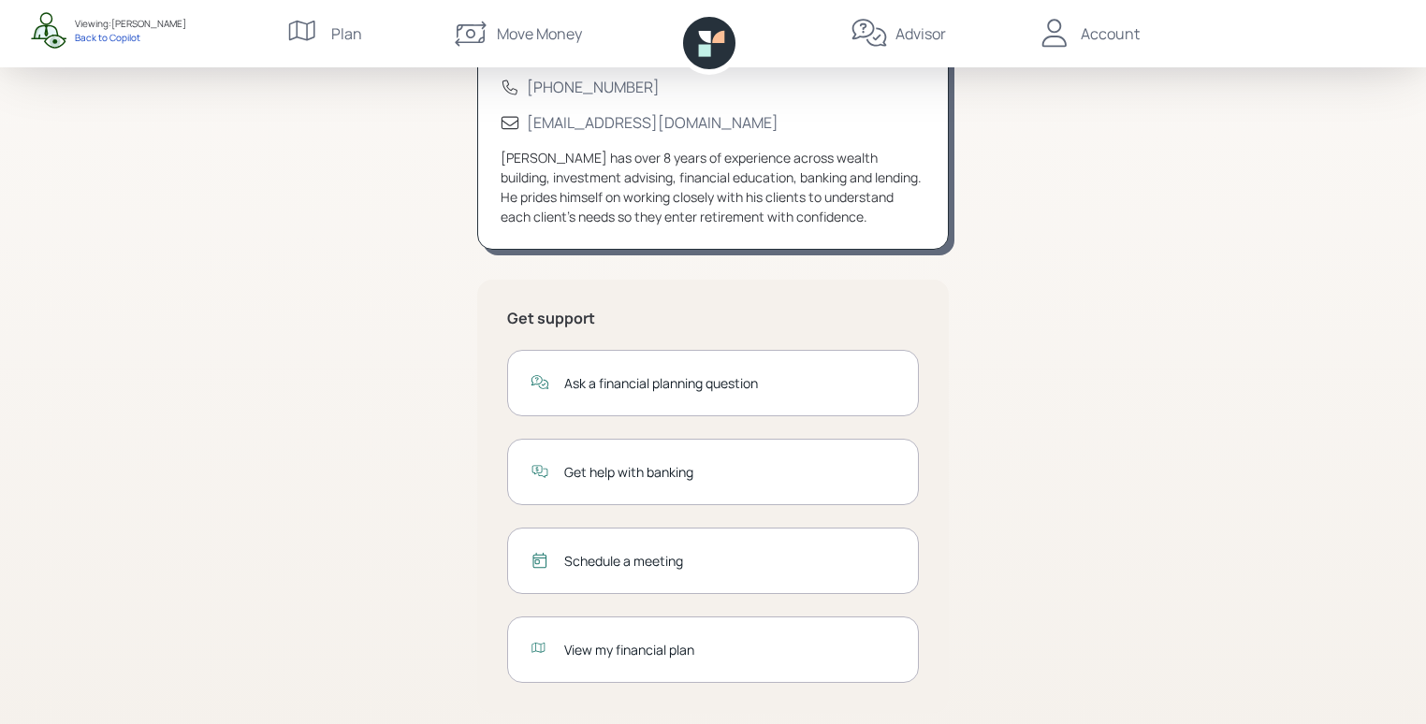
scroll to position [187, 0]
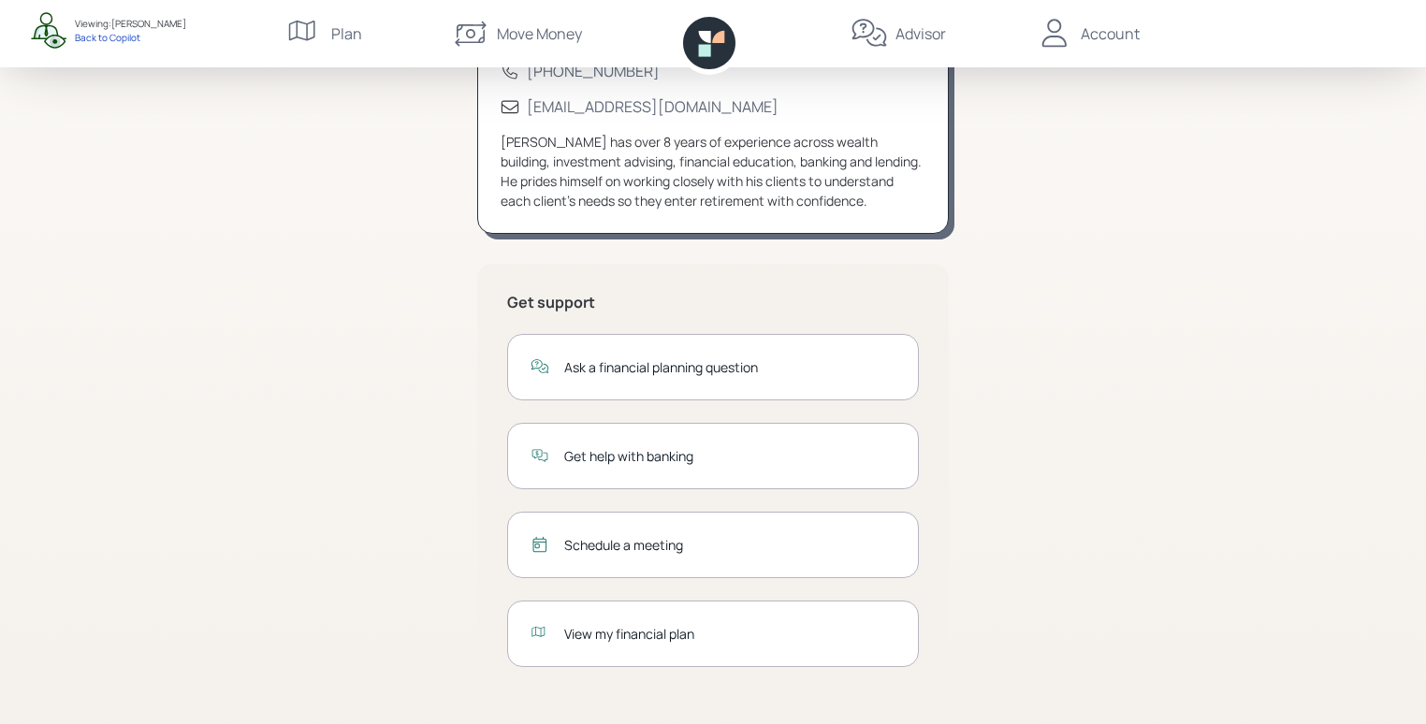
click at [653, 458] on div "Get help with banking" at bounding box center [729, 456] width 331 height 20
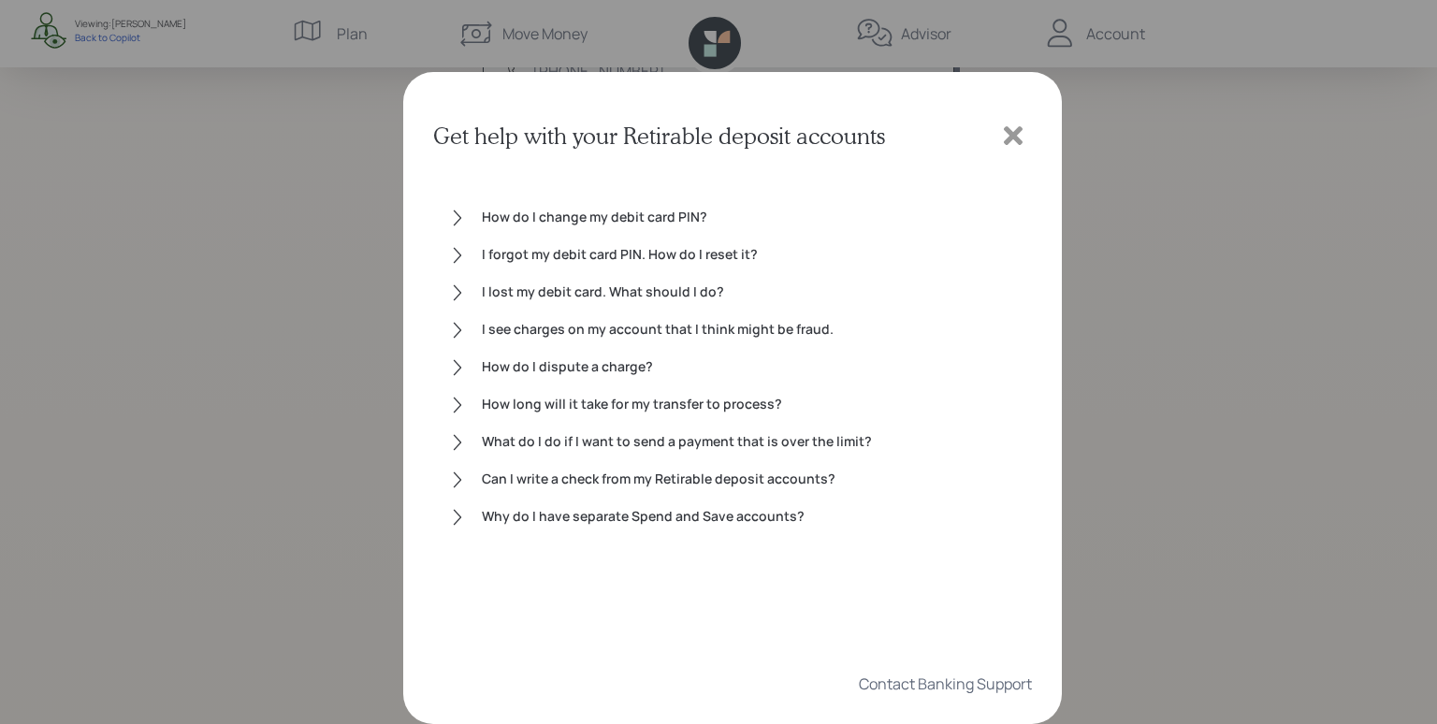
click at [1009, 132] on icon at bounding box center [1013, 135] width 19 height 19
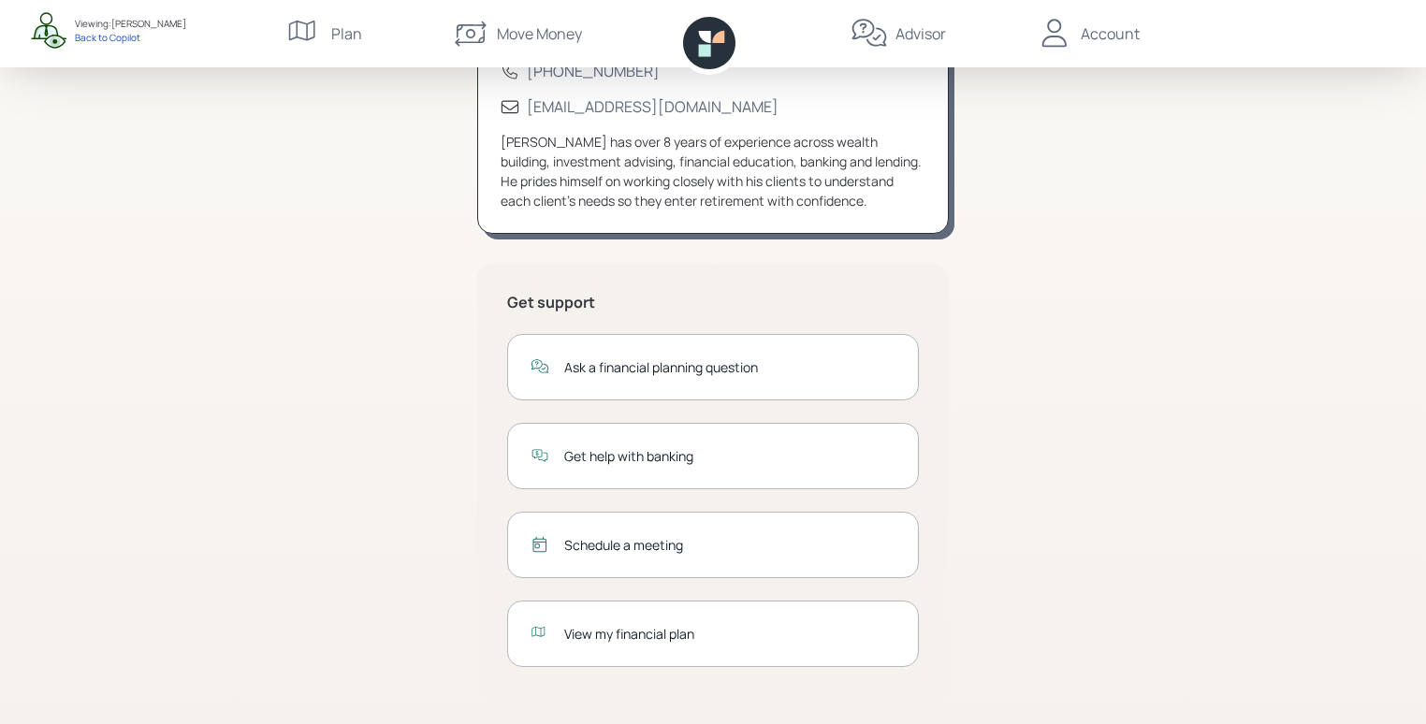
click at [678, 548] on div "Schedule a meeting" at bounding box center [729, 545] width 331 height 20
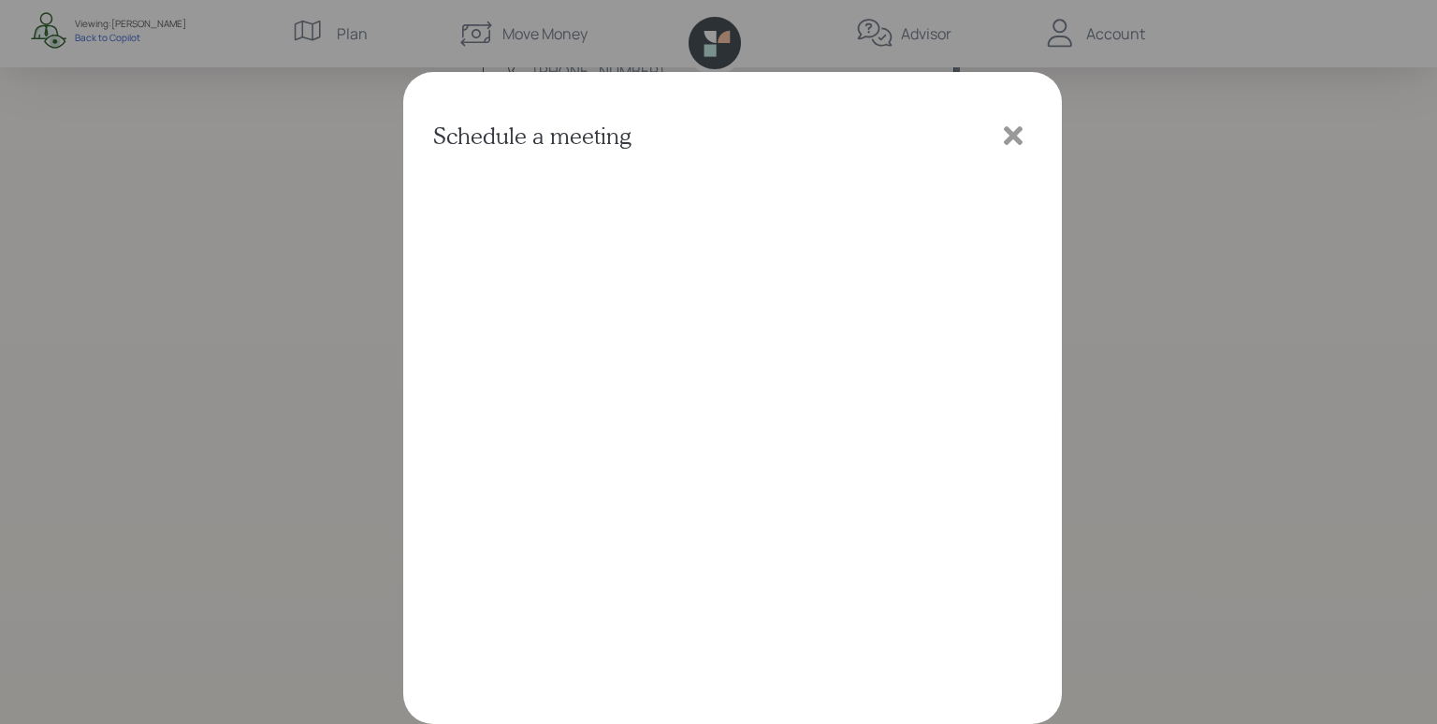
click at [1009, 129] on icon at bounding box center [1013, 135] width 19 height 19
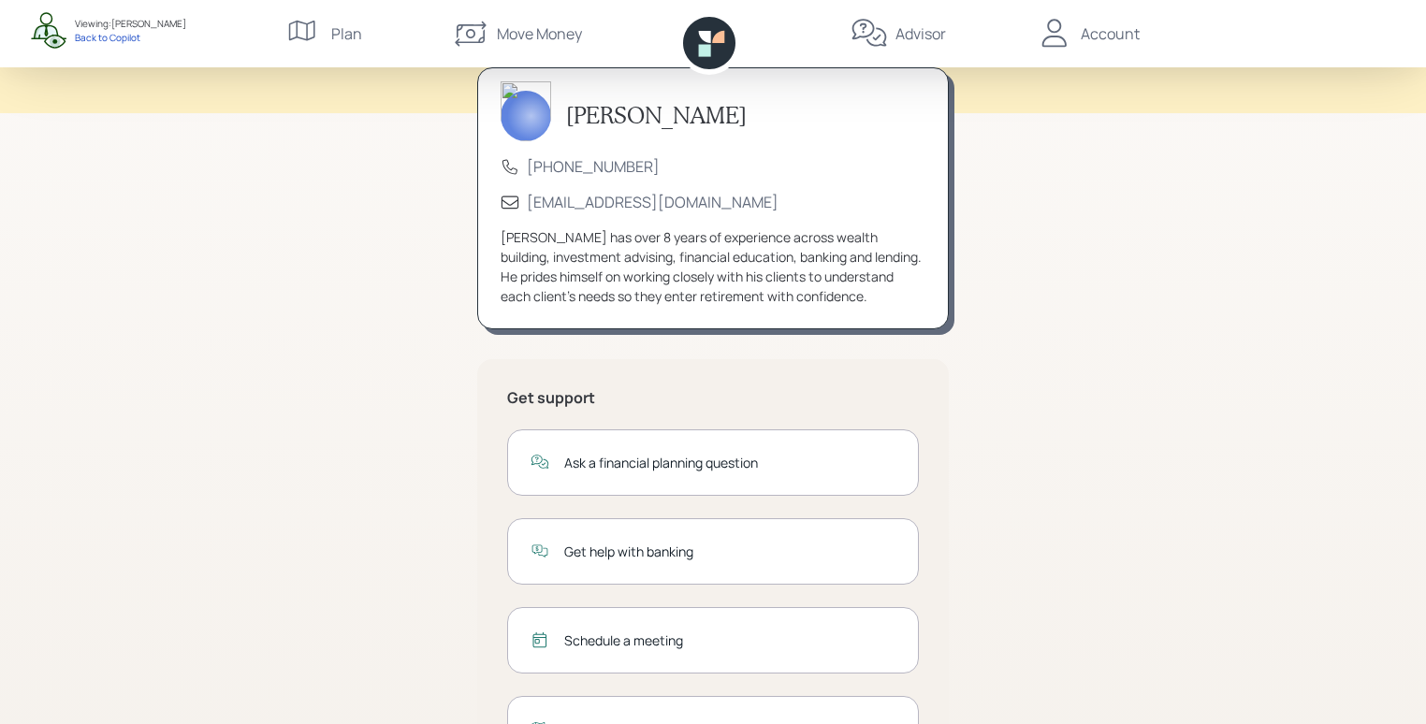
scroll to position [0, 0]
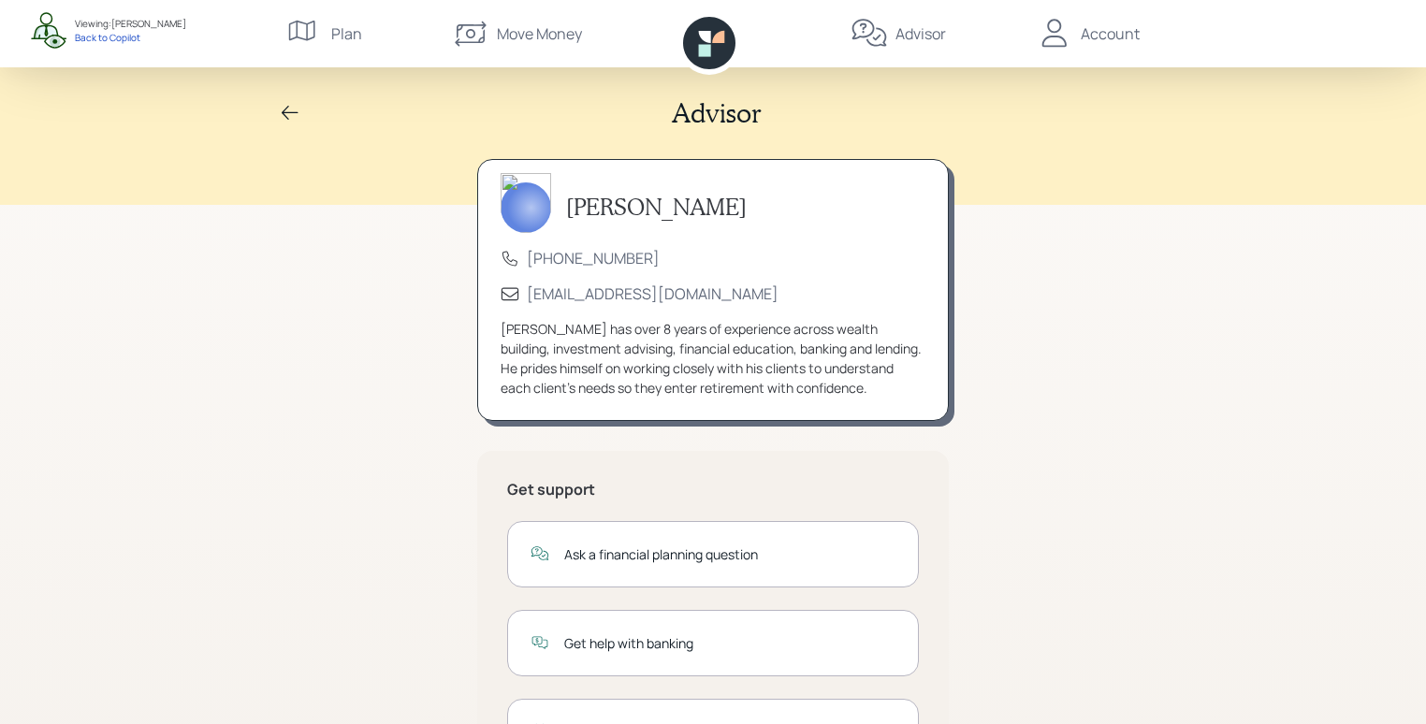
click at [1095, 42] on div "Account" at bounding box center [1110, 33] width 59 height 22
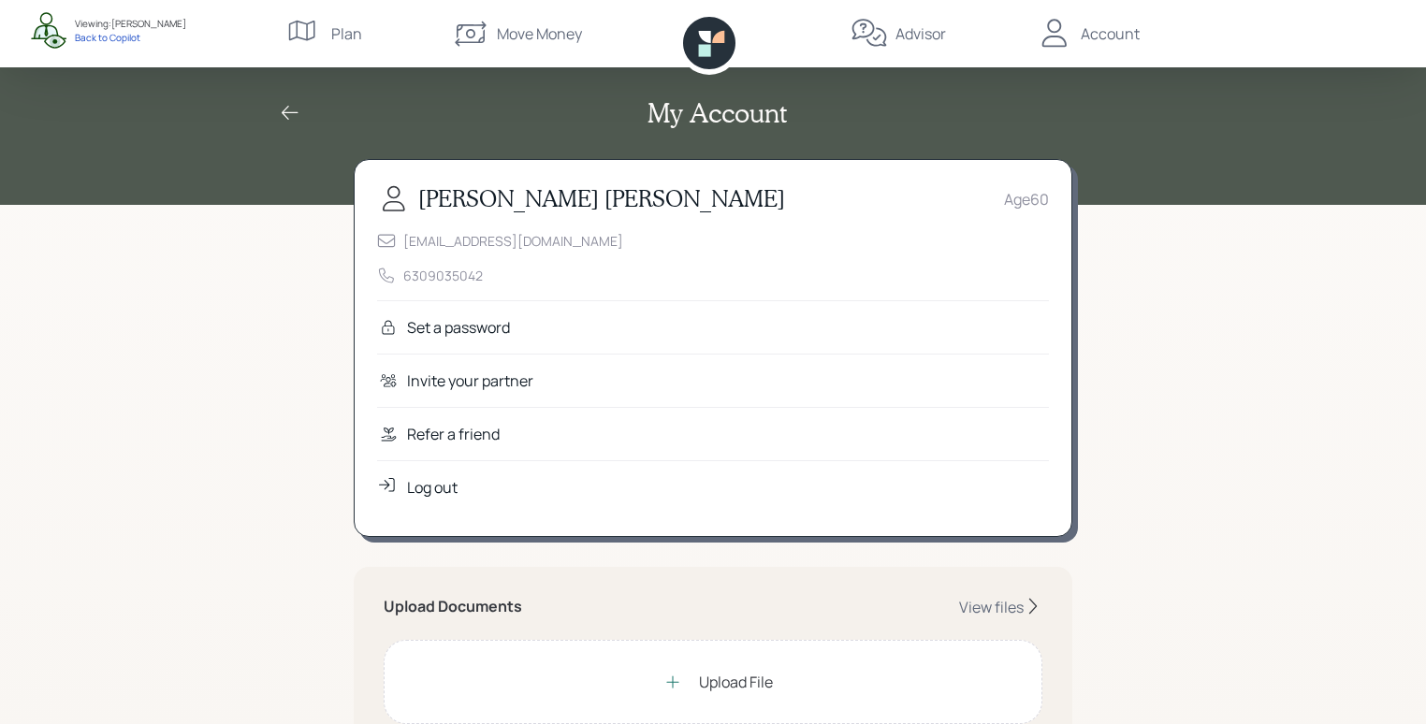
click at [523, 438] on div "Refer a friend" at bounding box center [713, 433] width 672 height 53
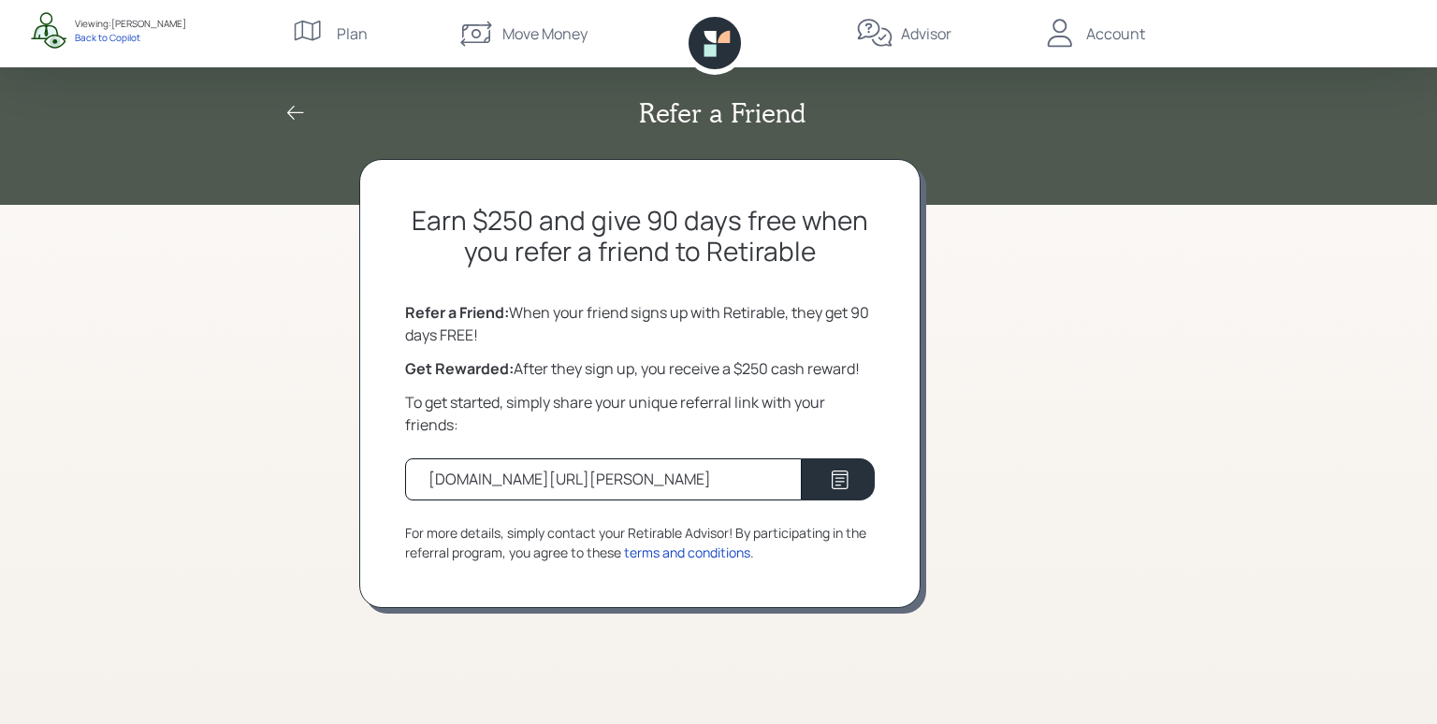
click at [1009, 375] on div "Earn $250 and give 90 days free when you refer a friend to Retirable Refer a Fr…" at bounding box center [718, 441] width 718 height 565
click at [737, 46] on icon at bounding box center [715, 43] width 52 height 52
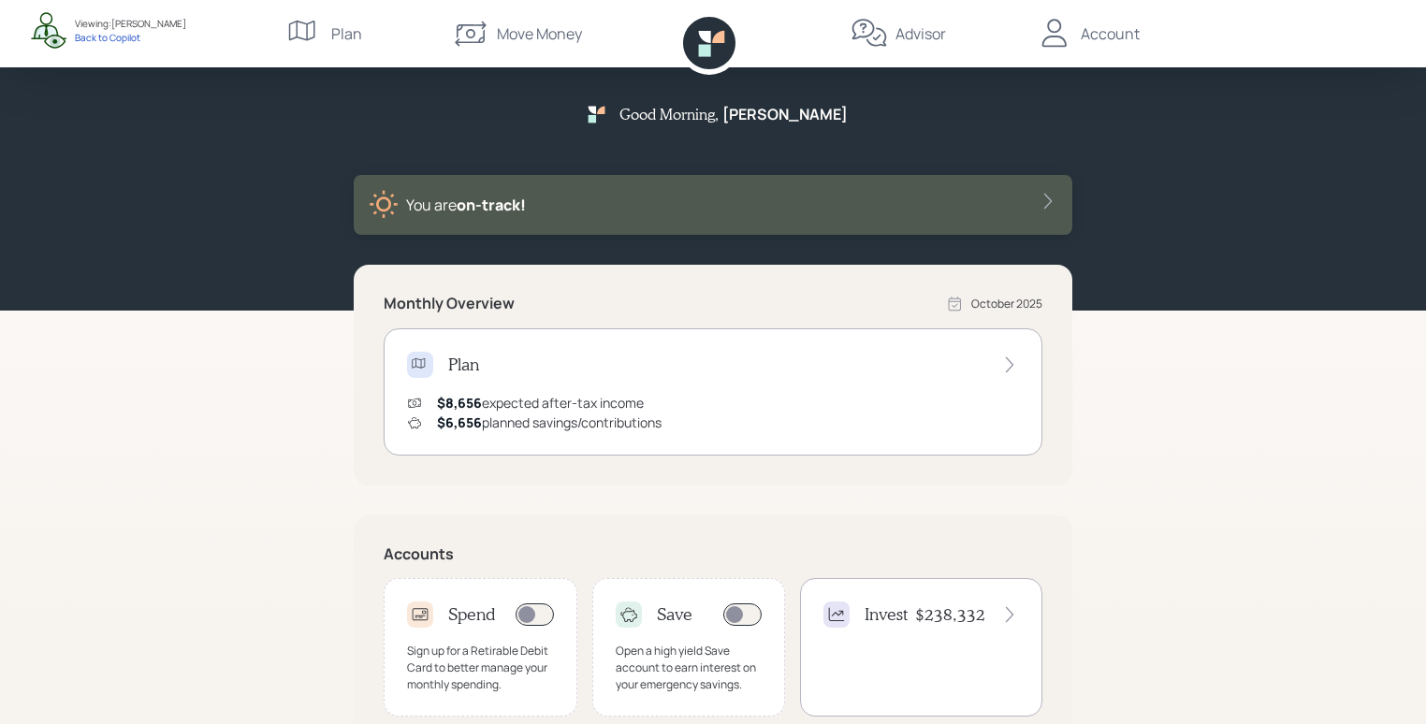
click at [1273, 340] on div "Good Morning , Timothy You are on‑track! Monthly Overview October 2025 Plan $8,…" at bounding box center [713, 503] width 1426 height 1007
click at [1197, 341] on div "Good Morning , Timothy You are on‑track! Monthly Overview October 2025 Plan $8,…" at bounding box center [713, 503] width 1426 height 1007
click at [1171, 294] on div "Good Morning , Timothy You are on‑track!" at bounding box center [713, 155] width 1426 height 311
